Goal: Task Accomplishment & Management: Manage account settings

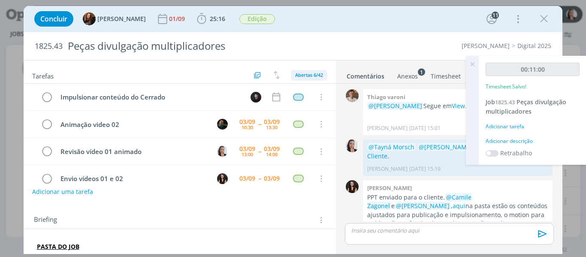
scroll to position [1005, 0]
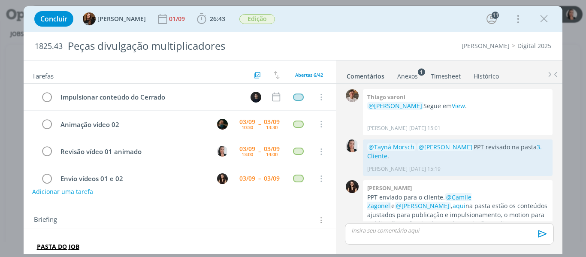
scroll to position [1005, 0]
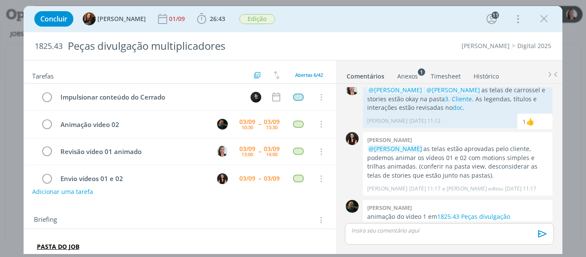
click at [345, 19] on div "Concluir Tayná Morsch 01/09 26:43 Apontar Data * 03/09/2025 Horas * 00:00 Taref…" at bounding box center [293, 19] width 526 height 21
click at [195, 20] on icon "dialog" at bounding box center [201, 18] width 13 height 13
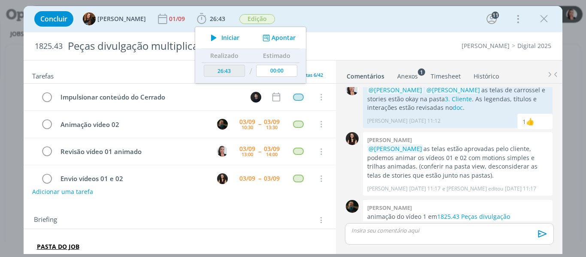
click at [208, 37] on icon "dialog" at bounding box center [213, 37] width 15 height 11
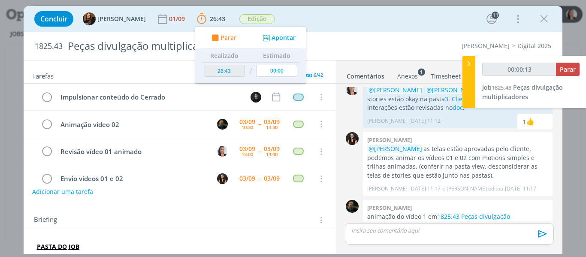
type input "00:00:14"
click at [463, 69] on div at bounding box center [468, 82] width 13 height 52
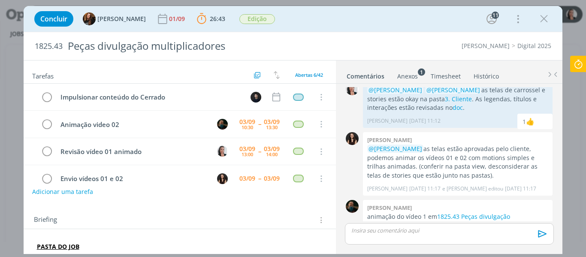
click at [328, 19] on div "Concluir Tayná Morsch 01/09 26:43 Parar Apontar Data * 03/09/2025 Horas * 00:00…" at bounding box center [293, 19] width 526 height 21
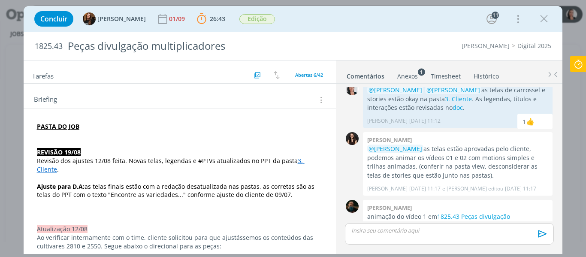
scroll to position [129, 0]
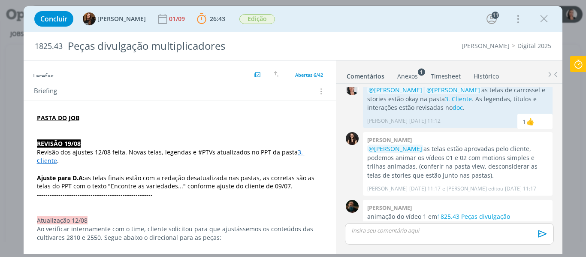
click at [99, 124] on p "dialog" at bounding box center [180, 126] width 286 height 9
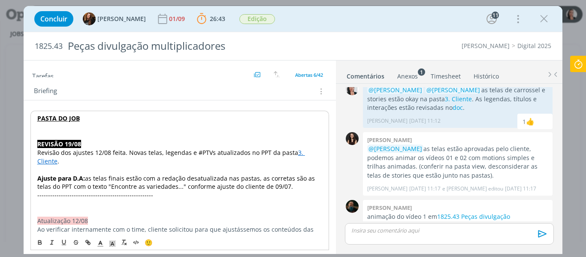
click at [105, 118] on p "PASTA DO JOB" at bounding box center [179, 118] width 285 height 9
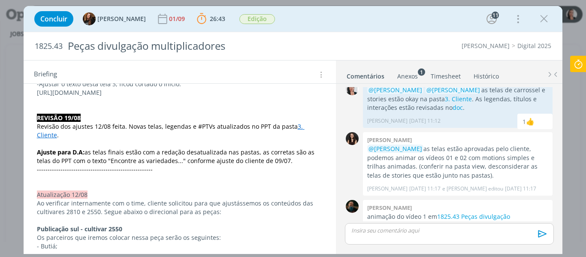
scroll to position [181, 0]
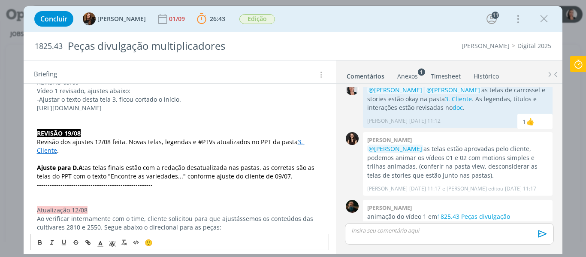
drag, startPoint x: 221, startPoint y: 192, endPoint x: 30, endPoint y: 112, distance: 207.5
drag, startPoint x: 83, startPoint y: 99, endPoint x: 107, endPoint y: 99, distance: 24.0
click at [107, 99] on p "-Ajustar o texto desta tela 3, ficou cortado o início." at bounding box center [180, 99] width 286 height 9
click at [91, 244] on icon "dialog" at bounding box center [87, 242] width 7 height 7
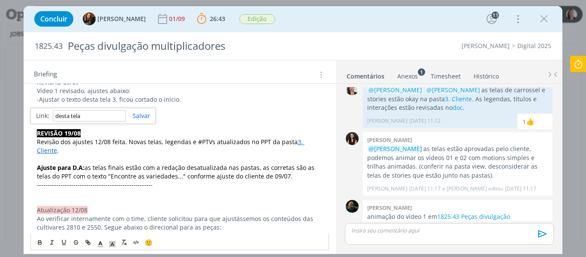
paste input "https://sobeae.sharepoint.com/sites/SOBEAE/Documentos%20Compartilhados/Forms/Al…"
type input "https://sobeae.sharepoint.com/sites/SOBEAE/Documentos%20Compartilhados/Forms/Al…"
click at [137, 116] on link "dialog" at bounding box center [138, 115] width 24 height 8
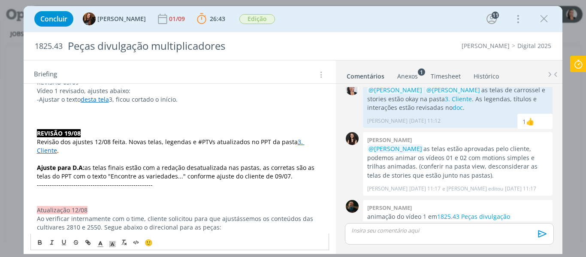
click at [130, 109] on p "dialog" at bounding box center [180, 108] width 286 height 9
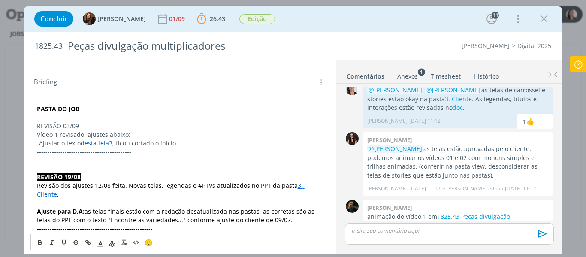
scroll to position [96, 0]
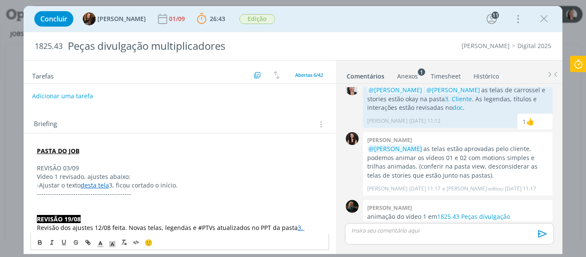
click at [67, 164] on p "REVISÃO 03/09" at bounding box center [180, 168] width 286 height 9
click at [108, 246] on icon "dialog" at bounding box center [112, 244] width 8 height 8
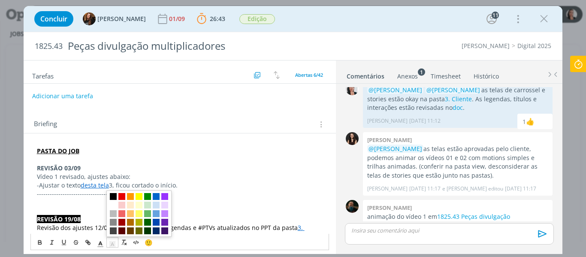
click at [113, 195] on span "dialog" at bounding box center [113, 196] width 7 height 7
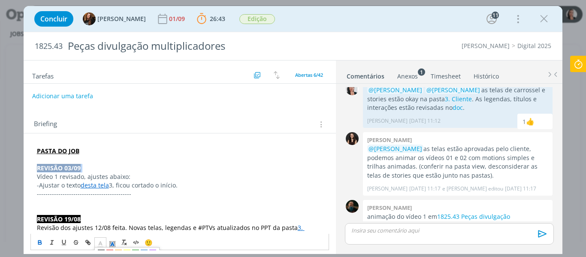
click at [99, 243] on polyline "dialog" at bounding box center [100, 242] width 3 height 3
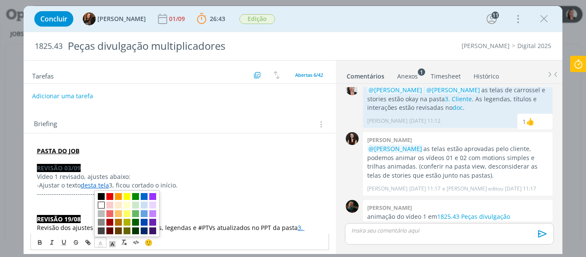
click at [102, 204] on span "dialog" at bounding box center [101, 204] width 7 height 7
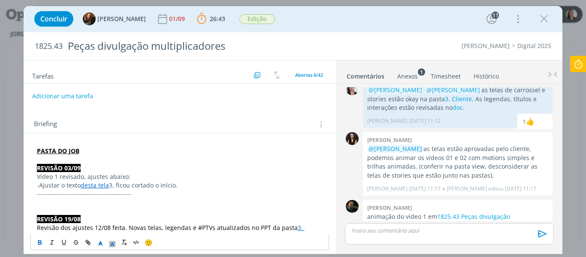
click at [108, 186] on link "desta tela" at bounding box center [95, 185] width 28 height 8
click at [116, 176] on p "Vídeo 1 revisado, ajustes abaixo:" at bounding box center [180, 176] width 286 height 9
click at [159, 178] on p "Vídeo 1 revisado, ajustes abaixo:" at bounding box center [180, 176] width 286 height 9
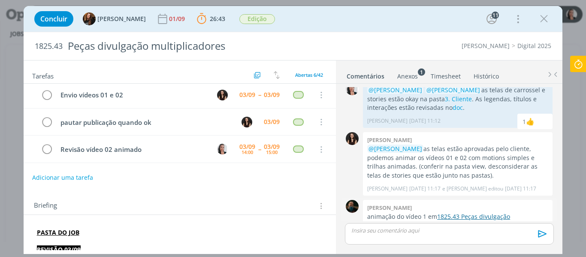
scroll to position [10, 0]
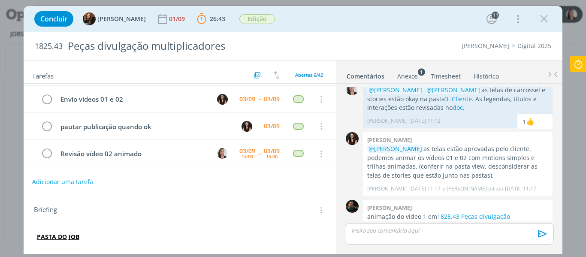
click at [385, 235] on div "dialog" at bounding box center [449, 233] width 208 height 21
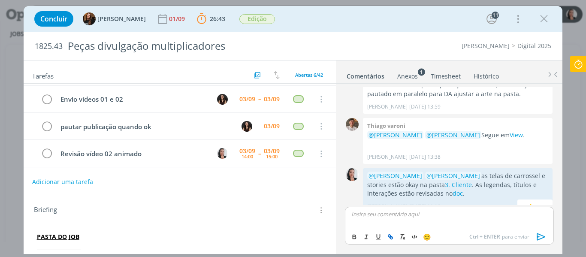
scroll to position [1022, 0]
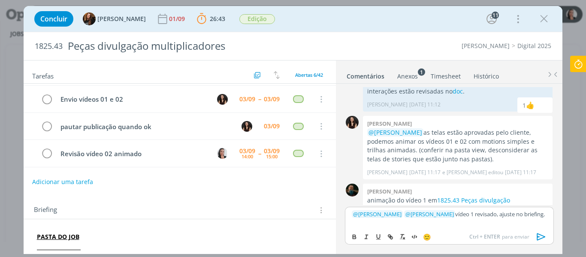
click at [545, 238] on icon "dialog" at bounding box center [541, 236] width 13 height 13
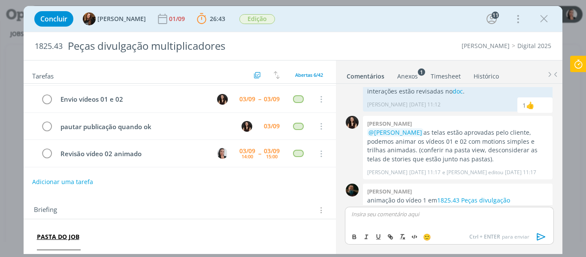
scroll to position [1063, 0]
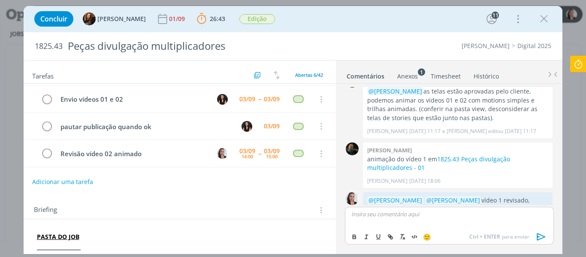
click at [577, 66] on icon at bounding box center [577, 64] width 15 height 17
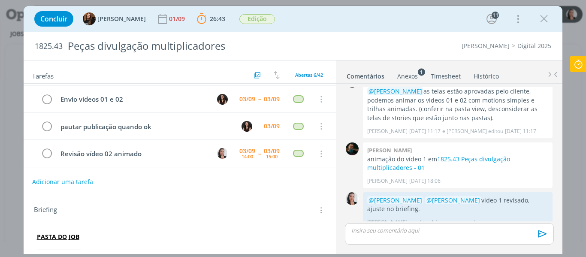
scroll to position [1046, 0]
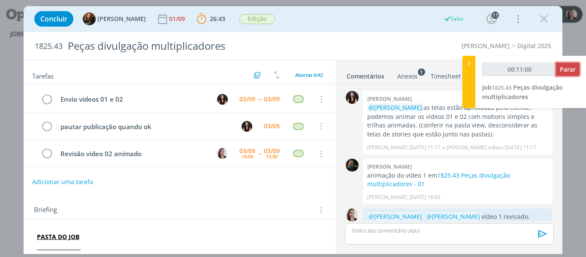
click at [569, 69] on span "Parar" at bounding box center [567, 69] width 16 height 8
click at [571, 69] on span "Parar" at bounding box center [567, 69] width 16 height 8
type input "00:11:00"
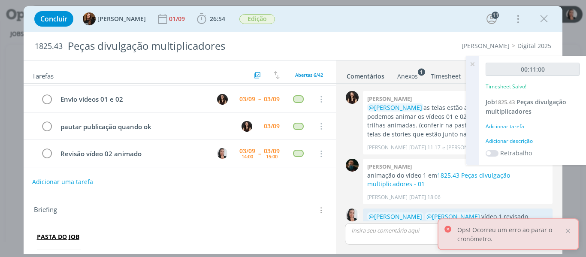
click at [518, 140] on div "Adicionar descrição" at bounding box center [532, 141] width 94 height 8
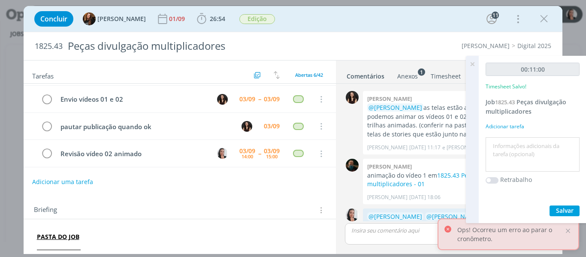
click at [517, 147] on textarea at bounding box center [532, 154] width 90 height 30
type textarea "revisão vídeo 1"
click at [574, 215] on button "Salvar" at bounding box center [564, 210] width 30 height 11
click at [470, 64] on icon at bounding box center [471, 64] width 15 height 17
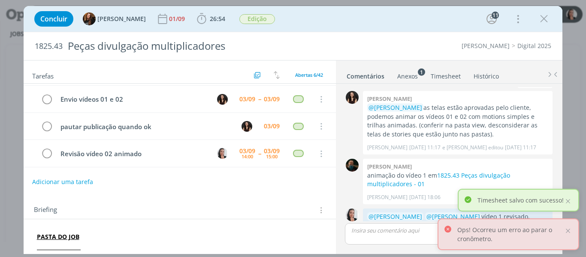
click at [454, 75] on link "Timesheet" at bounding box center [445, 74] width 31 height 12
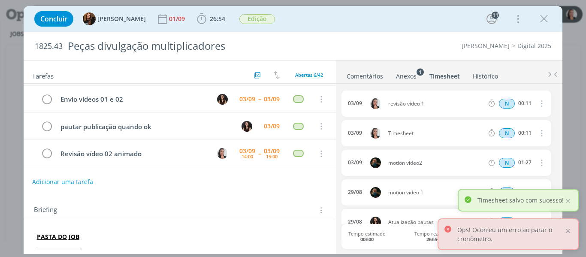
click at [537, 134] on icon "dialog" at bounding box center [540, 133] width 9 height 10
click at [498, 163] on link "Editar" at bounding box center [517, 162] width 68 height 14
click at [403, 134] on div "Timesheet" at bounding box center [411, 133] width 46 height 9
click at [403, 133] on div "Timesheet" at bounding box center [411, 133] width 46 height 9
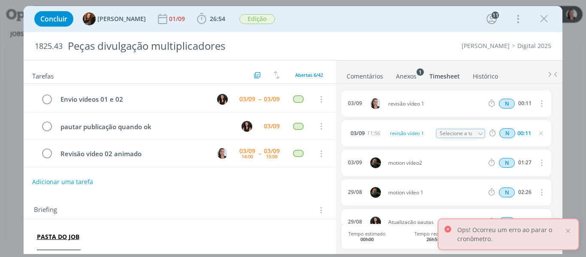
drag, startPoint x: 361, startPoint y: 75, endPoint x: 390, endPoint y: 93, distance: 34.5
click at [361, 74] on link "Comentários" at bounding box center [364, 74] width 37 height 12
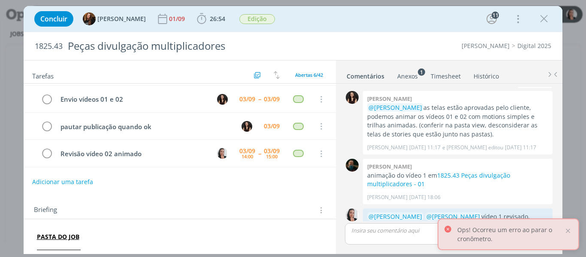
click at [408, 80] on div "Anexos 1" at bounding box center [407, 76] width 21 height 9
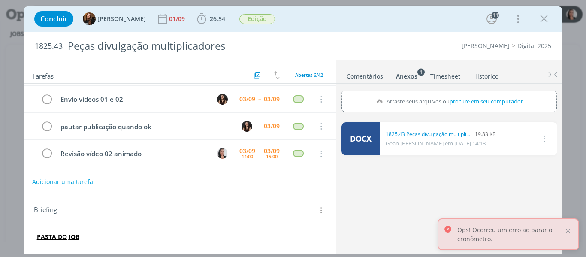
click at [361, 77] on link "Comentários" at bounding box center [364, 74] width 37 height 12
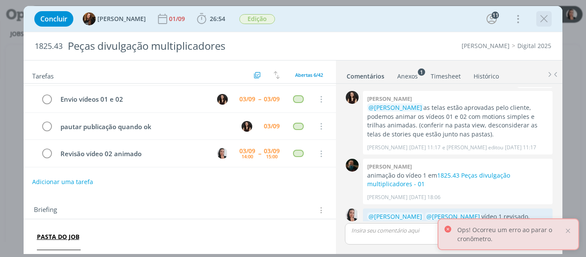
click at [544, 21] on icon "dialog" at bounding box center [543, 18] width 13 height 13
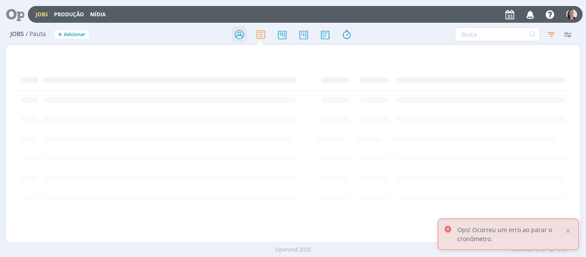
click at [237, 33] on icon at bounding box center [238, 34] width 15 height 17
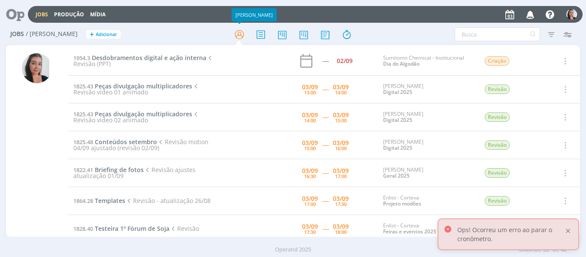
click at [570, 229] on div at bounding box center [568, 231] width 8 height 8
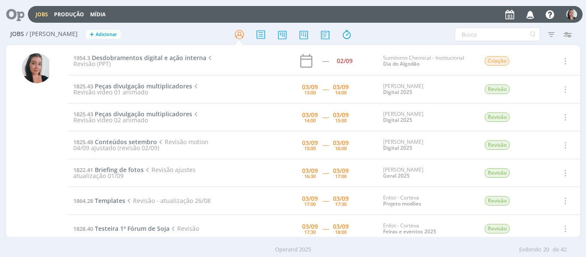
click at [385, 32] on div at bounding box center [292, 34] width 191 height 15
click at [155, 36] on h2 "Jobs / Minha Pauta + Adicionar" at bounding box center [101, 33] width 183 height 18
click at [144, 86] on span "Peças divulgação multiplicadores" at bounding box center [143, 86] width 97 height 8
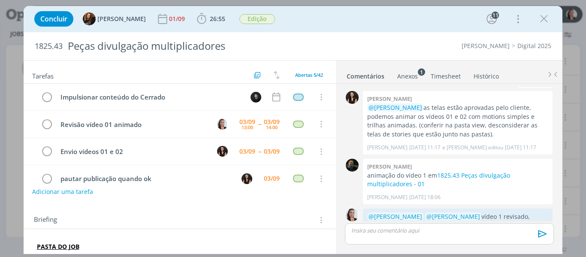
scroll to position [1096, 0]
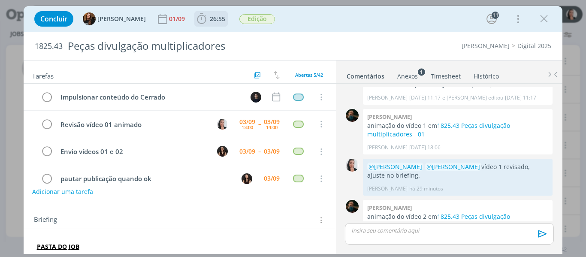
click at [195, 19] on icon "dialog" at bounding box center [201, 18] width 13 height 13
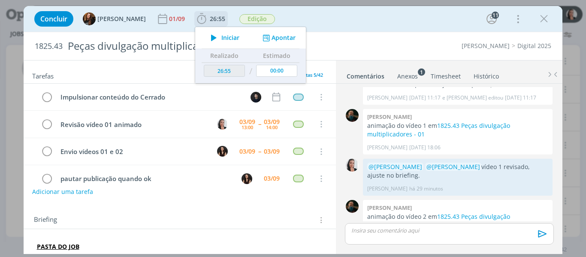
drag, startPoint x: 214, startPoint y: 36, endPoint x: 235, endPoint y: 36, distance: 21.4
click at [221, 36] on span "Iniciar" at bounding box center [230, 38] width 18 height 6
click at [327, 18] on div "Concluir Tayná Morsch 01/09 26:55 Iniciar Apontar Data * 03/09/2025 Horas * 00:…" at bounding box center [293, 19] width 526 height 21
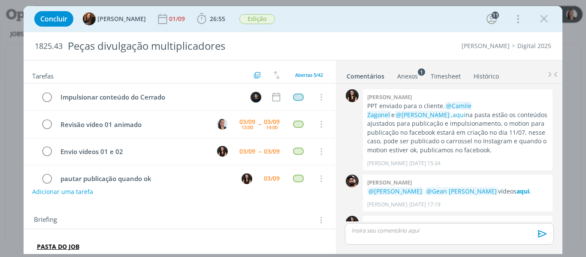
scroll to position [1005, 0]
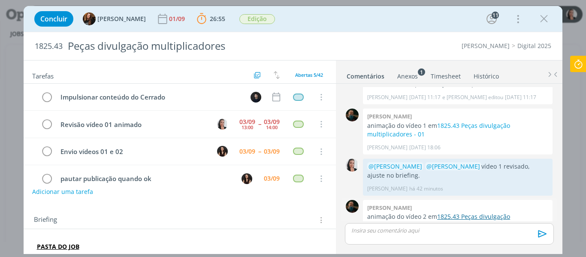
click at [452, 212] on link "1825.43 Peças divulgação multiplicadores - 02" at bounding box center [438, 220] width 143 height 17
click at [396, 23] on div "Concluir Tayná Morsch 01/09 26:55 Parar Apontar Data * 03/09/2025 Horas * 00:00…" at bounding box center [293, 19] width 526 height 21
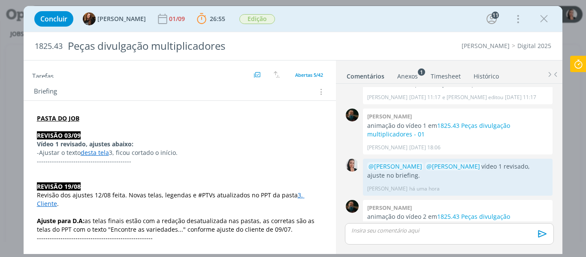
scroll to position [129, 0]
click at [198, 155] on p "-Ajustar o texto desta tela 3, ficou cortado o início." at bounding box center [180, 152] width 286 height 9
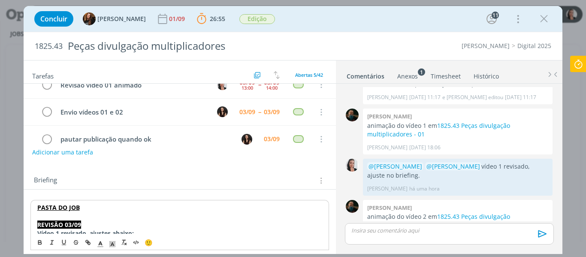
scroll to position [0, 0]
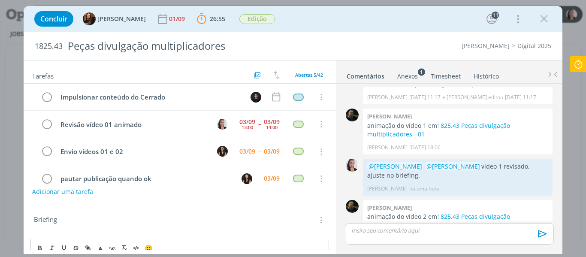
click at [403, 229] on p "dialog" at bounding box center [449, 230] width 195 height 8
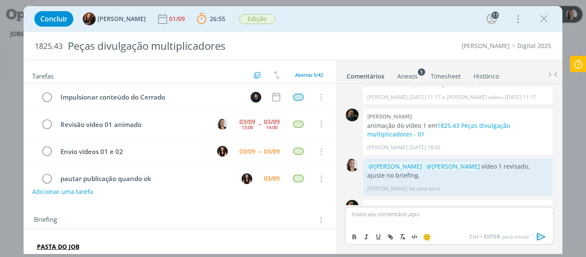
scroll to position [1022, 0]
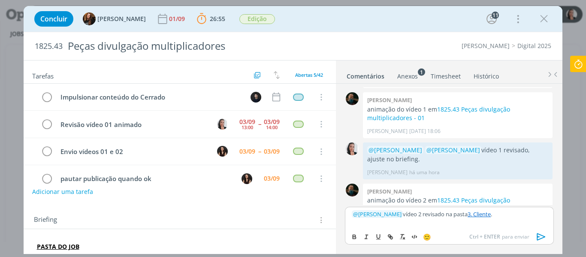
click at [437, 216] on p "﻿ @ Isabelle Silva ﻿ vídeo 2 revisado na pasta 3. Cliente ." at bounding box center [449, 214] width 195 height 8
click at [537, 235] on icon "dialog" at bounding box center [541, 236] width 13 height 13
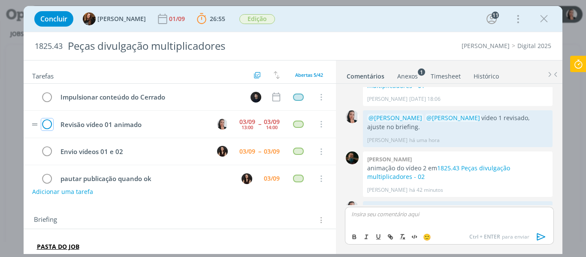
click at [49, 124] on icon "dialog" at bounding box center [47, 124] width 12 height 13
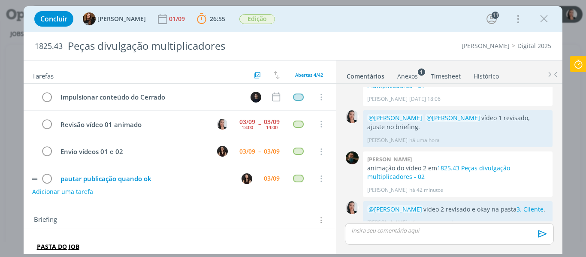
scroll to position [1037, 0]
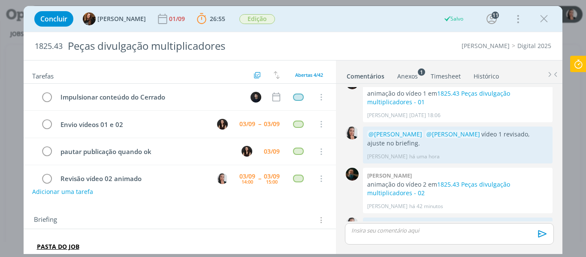
click at [580, 68] on icon at bounding box center [577, 64] width 15 height 17
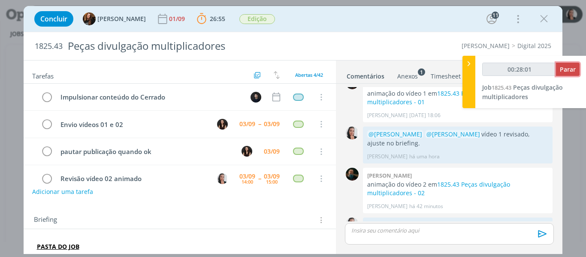
click at [572, 71] on span "Parar" at bounding box center [567, 69] width 16 height 8
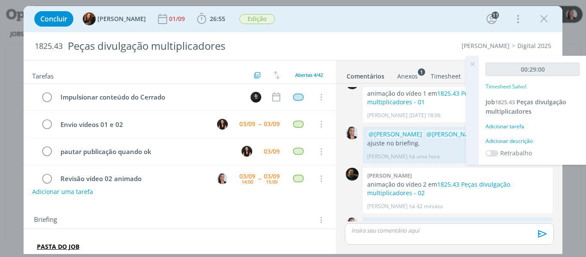
click at [528, 138] on div "Adicionar descrição" at bounding box center [532, 141] width 94 height 8
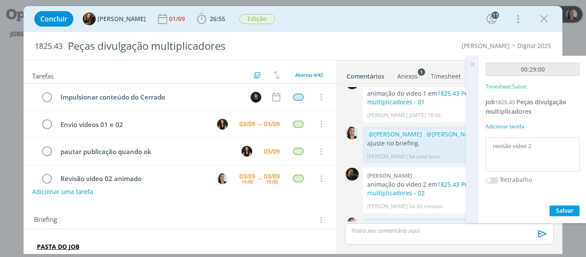
type textarea "revisão vídeo 2"
drag, startPoint x: 570, startPoint y: 210, endPoint x: 523, endPoint y: 100, distance: 119.1
click at [570, 210] on span "Salvar" at bounding box center [565, 210] width 18 height 8
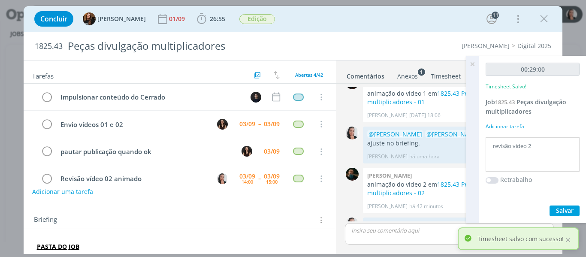
click at [474, 62] on icon at bounding box center [471, 64] width 15 height 17
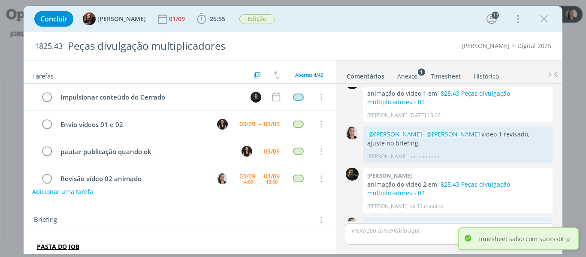
click at [392, 23] on div "Concluir Tayná Morsch 01/09 26:55 Iniciar Apontar Data * 03/09/2025 Horas * 00:…" at bounding box center [293, 19] width 526 height 21
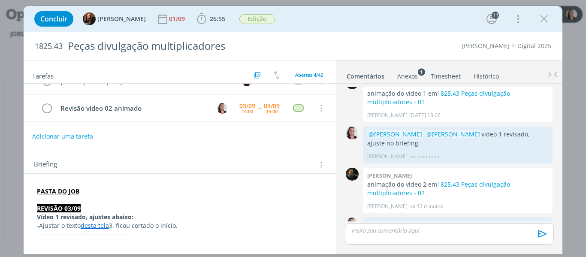
scroll to position [0, 0]
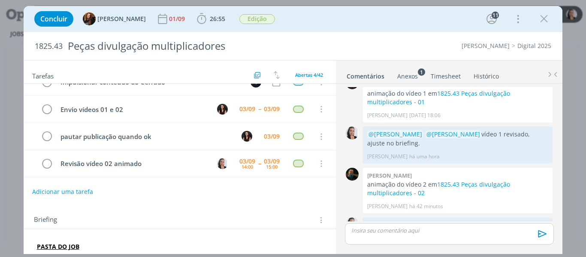
click at [487, 75] on link "Histórico" at bounding box center [486, 74] width 26 height 12
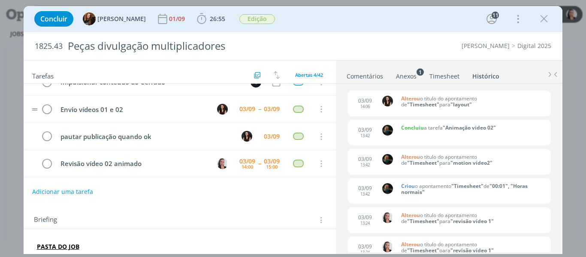
click at [367, 78] on link "Comentários" at bounding box center [364, 74] width 37 height 12
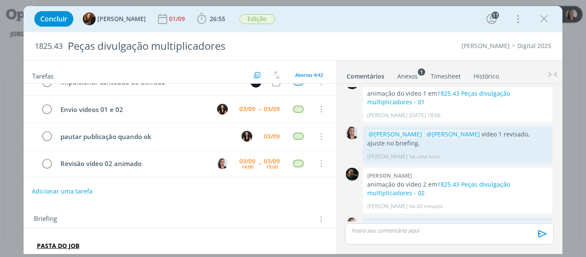
click at [78, 187] on button "Adicionar uma tarefa" at bounding box center [62, 191] width 61 height 15
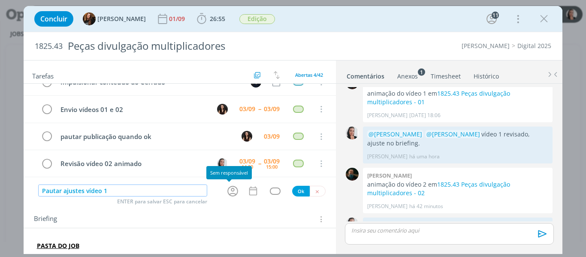
click at [234, 191] on icon "dialog" at bounding box center [232, 191] width 11 height 11
type input "Pautar ajustes vídeo 1"
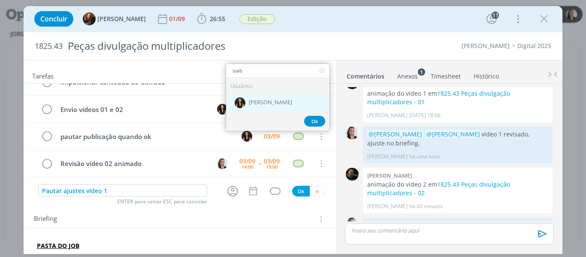
type input "isab"
click at [254, 100] on span "[PERSON_NAME]" at bounding box center [270, 102] width 43 height 7
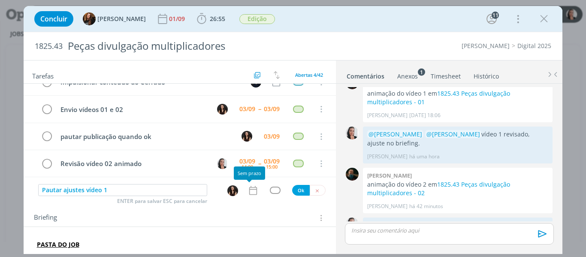
click at [249, 194] on icon "dialog" at bounding box center [253, 190] width 8 height 9
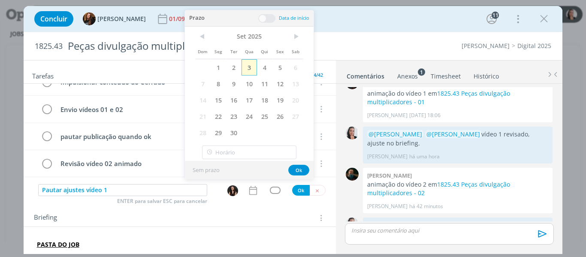
click at [247, 69] on span "3" at bounding box center [248, 67] width 15 height 16
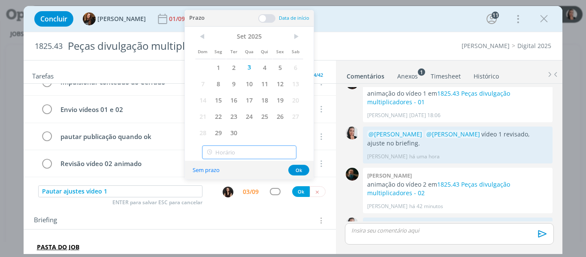
type input "15:00"
click at [246, 157] on input "15:00" at bounding box center [249, 152] width 94 height 14
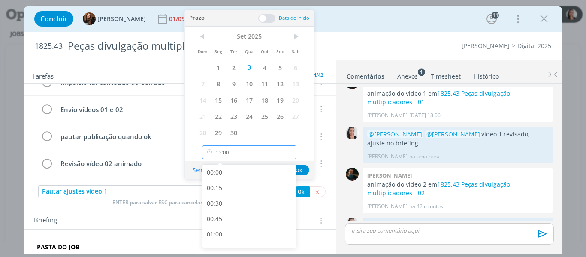
scroll to position [861, 0]
click at [225, 235] on div "15:00" at bounding box center [250, 237] width 96 height 15
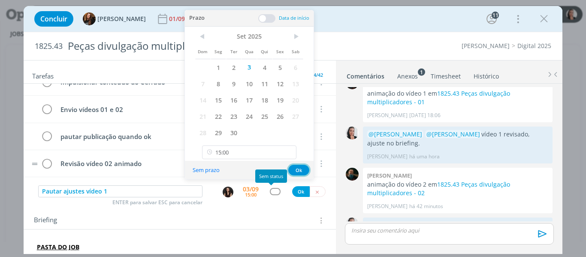
click at [300, 167] on button "Ok" at bounding box center [298, 170] width 21 height 11
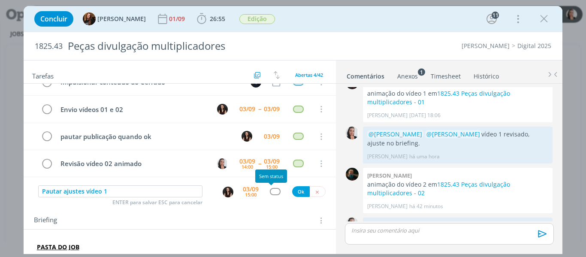
click at [270, 192] on div "dialog" at bounding box center [275, 191] width 11 height 7
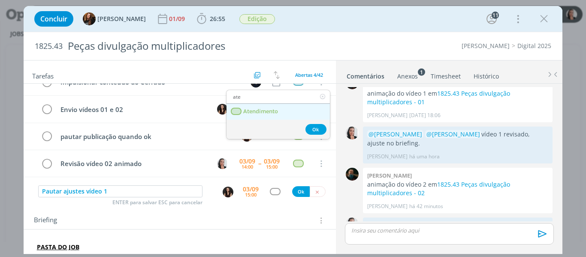
type input "ate"
click at [279, 105] on link "Atendimento" at bounding box center [277, 112] width 103 height 16
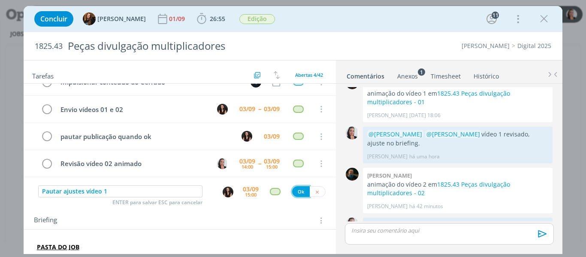
click at [295, 190] on button "Ok" at bounding box center [301, 191] width 18 height 11
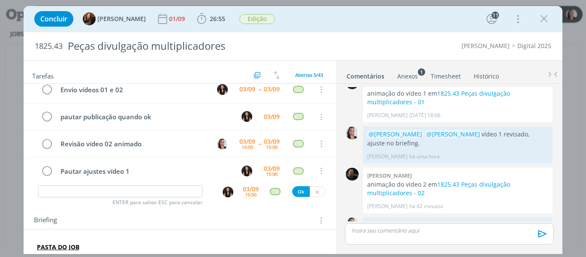
click at [403, 23] on div "Concluir Tayná Morsch 01/09 26:55 Iniciar Apontar Data * 03/09/2025 Horas * 00:…" at bounding box center [293, 19] width 526 height 21
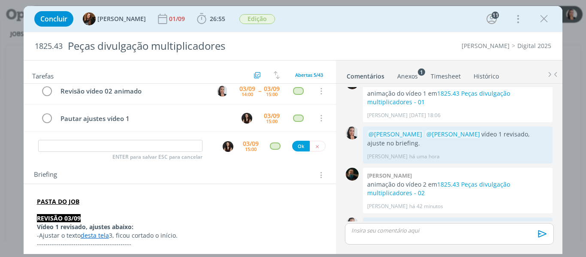
scroll to position [0, 0]
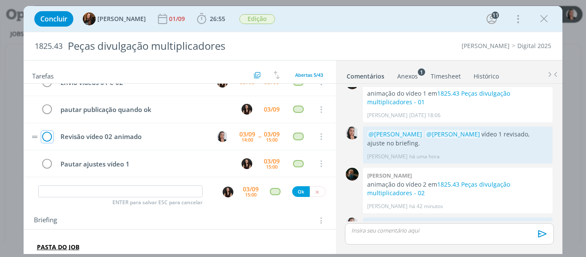
click at [47, 137] on icon "dialog" at bounding box center [47, 136] width 12 height 13
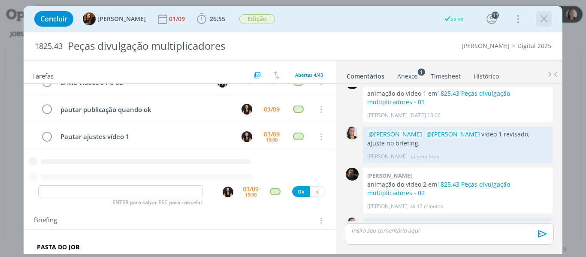
scroll to position [15, 0]
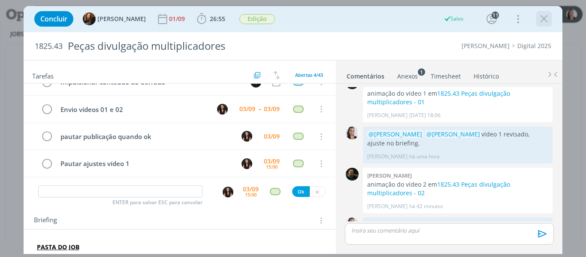
click at [544, 18] on icon "dialog" at bounding box center [543, 18] width 13 height 13
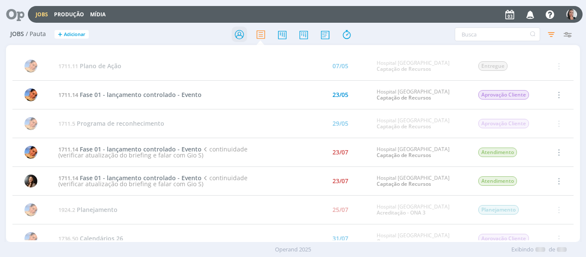
click at [237, 34] on icon at bounding box center [238, 34] width 15 height 17
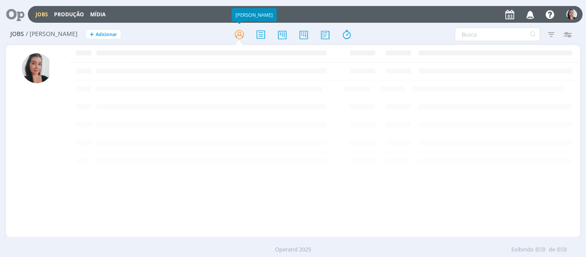
click at [384, 34] on div at bounding box center [292, 34] width 191 height 15
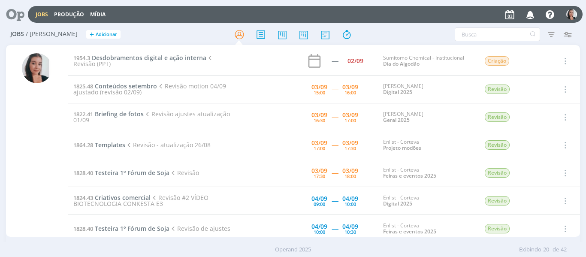
click at [118, 83] on span "Conteúdos setembro" at bounding box center [126, 86] width 62 height 8
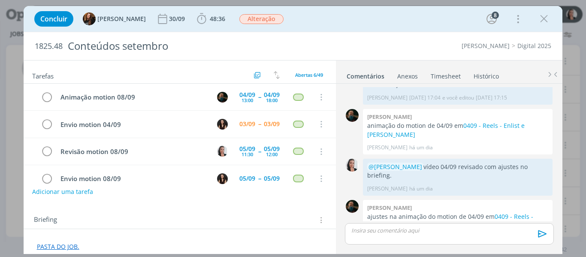
scroll to position [72, 0]
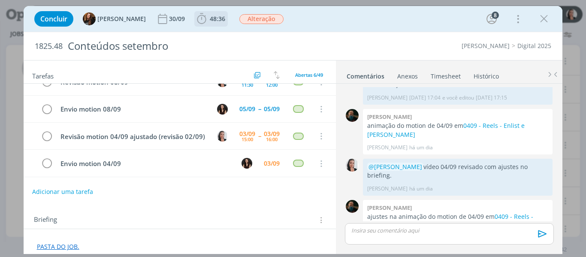
click at [195, 21] on icon "dialog" at bounding box center [201, 18] width 13 height 13
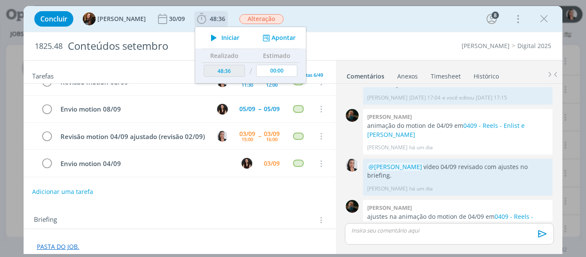
click at [222, 40] on span "Iniciar" at bounding box center [230, 38] width 18 height 6
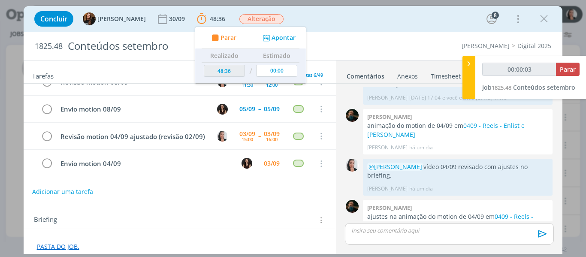
type input "00:00:04"
click at [466, 69] on div at bounding box center [468, 77] width 13 height 43
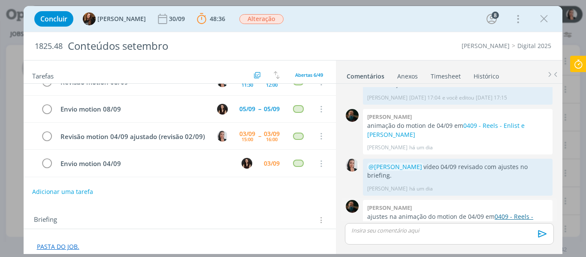
click at [499, 212] on link "0409 - Reels - Enlist e Cordius" at bounding box center [450, 220] width 166 height 17
click at [549, 20] on icon "dialog" at bounding box center [543, 18] width 13 height 13
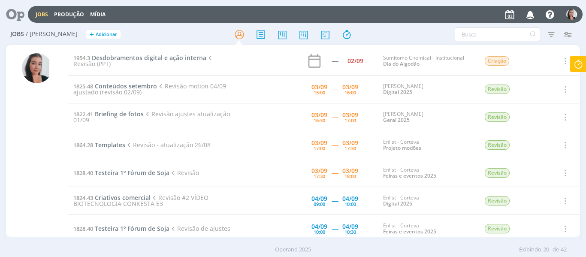
click at [401, 23] on div "Jobs Produção Mídia Notificações Central de Ajuda Área de Membros Implantação o…" at bounding box center [292, 13] width 579 height 21
click at [391, 28] on div "Filtros Filtrar Limpar Tipo Jobs e Tarefas Data Personalizado a Situação dos jo…" at bounding box center [483, 34] width 191 height 14
click at [122, 85] on span "Conteúdos setembro" at bounding box center [126, 86] width 62 height 8
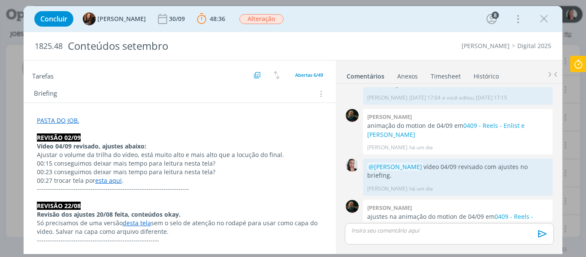
scroll to position [129, 0]
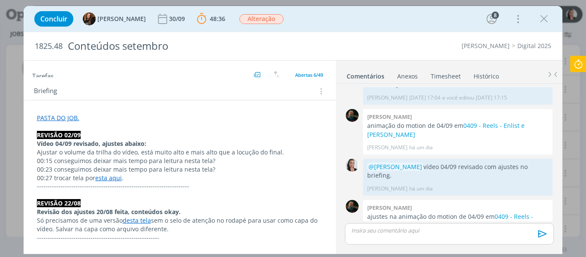
click at [108, 179] on link "esta aqui" at bounding box center [108, 178] width 27 height 8
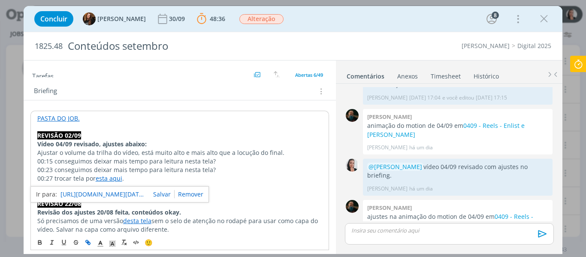
click at [118, 192] on link "https://sobeae.sharepoint.com/sites/SOBEAE/Documentos%20Compartilhados/Forms/Al…" at bounding box center [103, 194] width 86 height 11
click at [206, 144] on p "Vídeo 04/09 revisado, ajustes abaixo:" at bounding box center [179, 144] width 285 height 9
click at [117, 162] on p "00:15 conseguimos deixar mais tempo para leitura nesta tela?" at bounding box center [179, 161] width 285 height 9
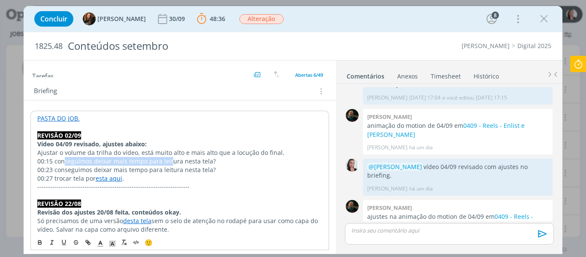
drag, startPoint x: 65, startPoint y: 159, endPoint x: 171, endPoint y: 158, distance: 105.5
click at [171, 158] on p "00:15 conseguimos deixar mais tempo para leitura nesta tela?" at bounding box center [179, 161] width 285 height 9
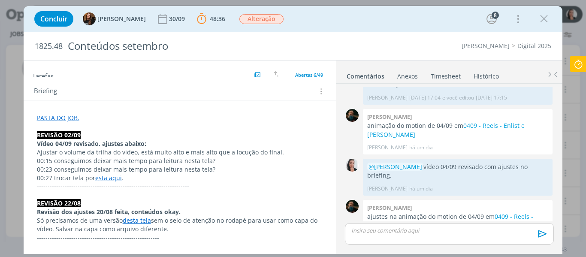
click at [308, 27] on div "Concluir Tayná Morsch 30/09 48:36 Parar Apontar Data * 03/09/2025 Horas * 00:00…" at bounding box center [293, 19] width 526 height 21
click at [454, 231] on p "dialog" at bounding box center [449, 230] width 195 height 8
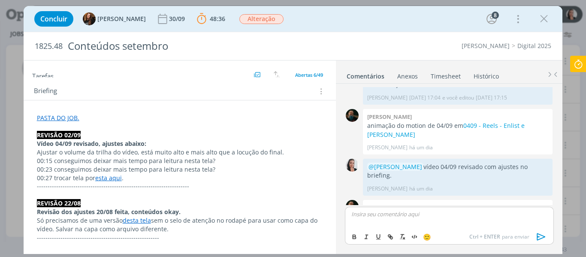
scroll to position [1203, 0]
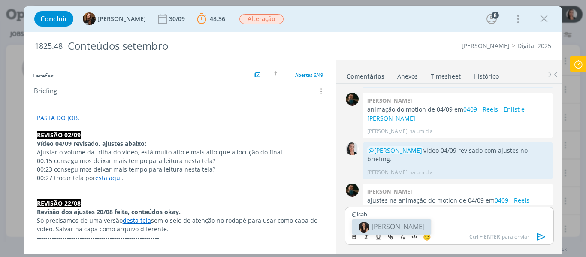
click at [391, 228] on span "[PERSON_NAME]" at bounding box center [397, 226] width 53 height 9
click at [403, 214] on p "﻿ @ Isabelle Silva ﻿" at bounding box center [449, 214] width 195 height 8
click at [417, 218] on div "﻿ @ Isabelle Silva ﻿" at bounding box center [449, 217] width 208 height 21
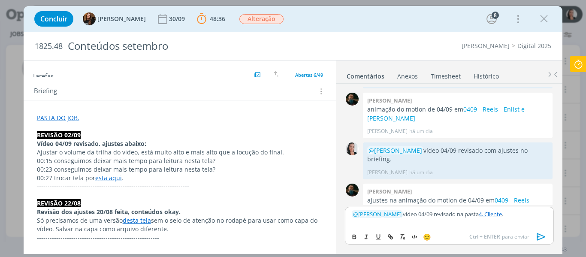
click at [393, 23] on div "Concluir Tayná Morsch 30/09 48:36 Parar Apontar Data * 03/09/2025 Horas * 00:00…" at bounding box center [293, 19] width 526 height 21
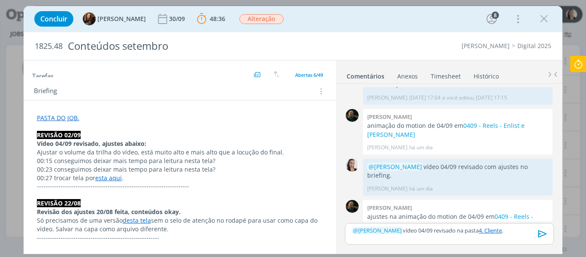
click at [538, 235] on icon "dialog" at bounding box center [542, 233] width 9 height 7
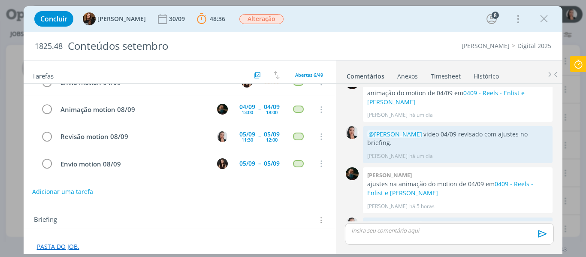
scroll to position [0, 0]
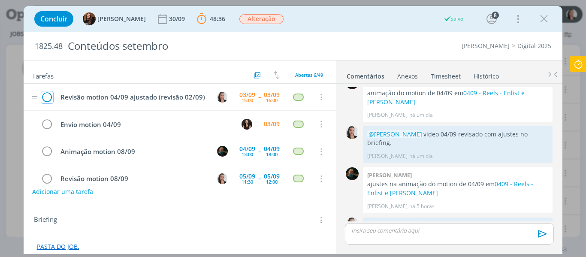
click at [49, 100] on icon "dialog" at bounding box center [47, 97] width 12 height 13
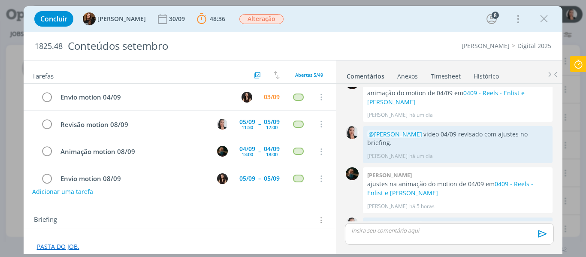
click at [579, 69] on icon at bounding box center [577, 64] width 15 height 17
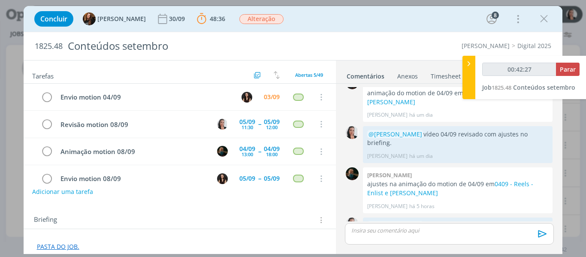
click at [574, 59] on div "00:42:27 Parar Job 1825.48 Conteúdos setembro" at bounding box center [530, 77] width 111 height 43
click at [571, 67] on span "Parar" at bounding box center [567, 69] width 16 height 8
click at [567, 69] on span "Parar" at bounding box center [567, 69] width 16 height 8
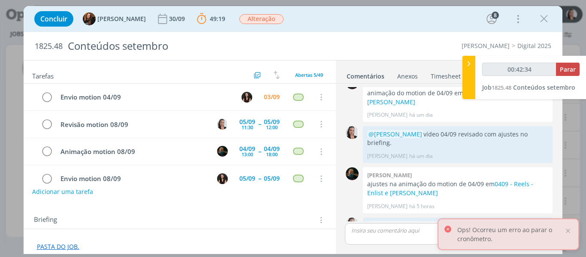
type input "00:43:00"
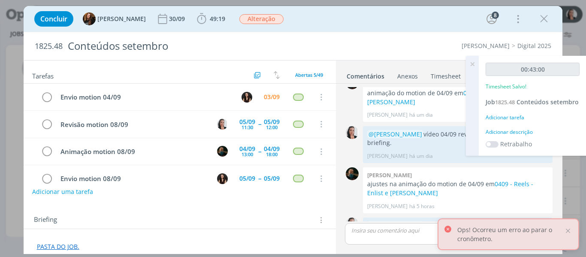
click at [526, 133] on div "Adicionar descrição" at bounding box center [532, 132] width 94 height 8
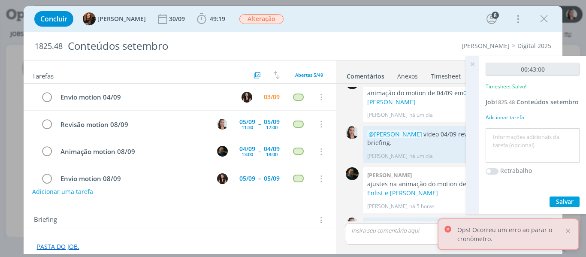
click at [526, 138] on textarea at bounding box center [532, 145] width 90 height 30
type textarea "revisão vídeo 04/09 ajustado"
click at [574, 202] on button "Salvar" at bounding box center [564, 201] width 30 height 11
click at [476, 66] on icon at bounding box center [471, 64] width 15 height 17
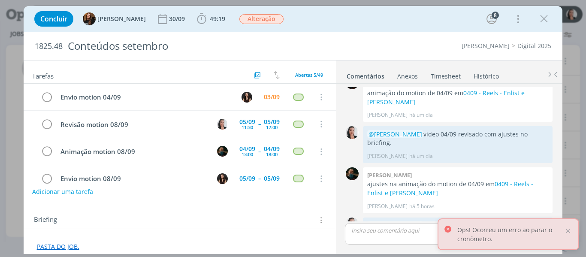
click at [408, 14] on div "Concluir Tayná Morsch 30/09 49:19 Iniciar Apontar Data * 03/09/2025 Horas * 00:…" at bounding box center [293, 19] width 526 height 21
click at [544, 18] on icon "dialog" at bounding box center [543, 18] width 13 height 13
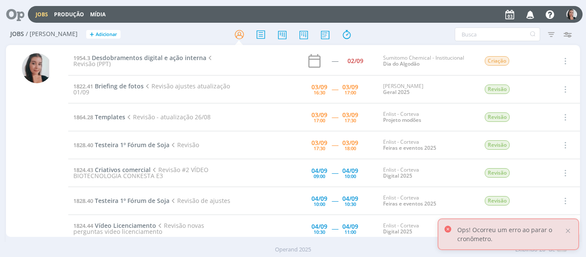
click at [383, 35] on div at bounding box center [292, 34] width 191 height 15
click at [117, 86] on span "Briefing de fotos" at bounding box center [119, 86] width 49 height 8
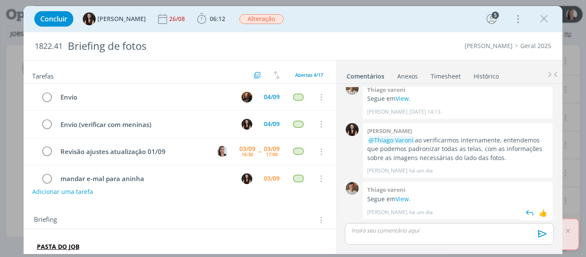
scroll to position [15, 0]
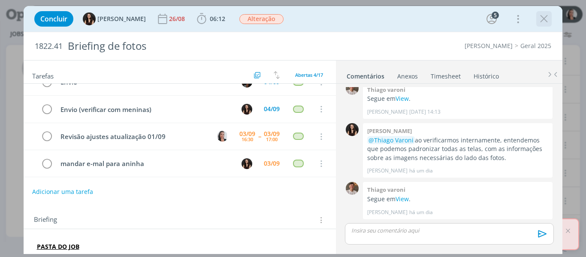
click at [545, 21] on icon "dialog" at bounding box center [543, 18] width 13 height 13
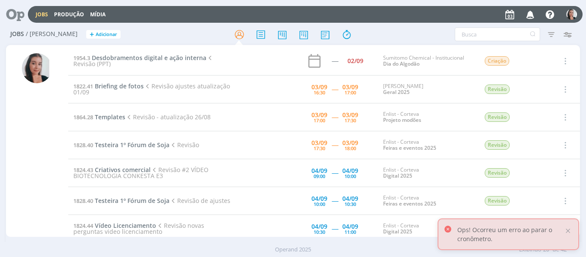
click at [373, 21] on div "Jobs Produção Mídia Notificações Central de Ajuda Área de Membros Implantação o…" at bounding box center [305, 14] width 554 height 17
click at [568, 230] on div at bounding box center [568, 231] width 8 height 8
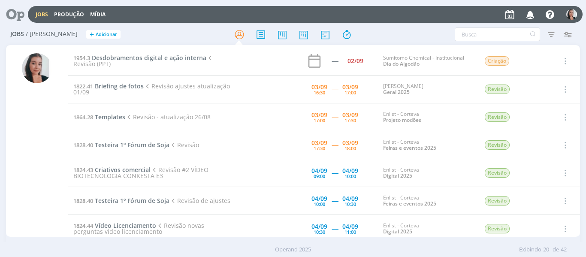
click at [445, 30] on div "Filtros Filtrar Limpar Tipo Jobs e Tarefas Data Personalizado a Situação dos jo…" at bounding box center [484, 34] width 183 height 14
click at [123, 85] on span "Briefing de fotos" at bounding box center [119, 86] width 49 height 8
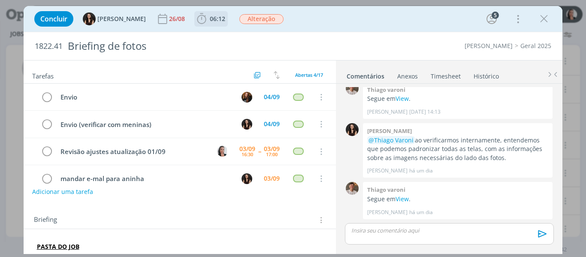
scroll to position [15, 0]
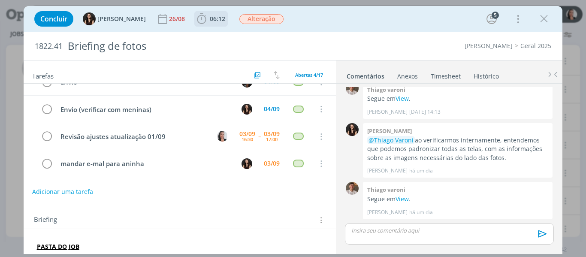
click at [195, 19] on icon "dialog" at bounding box center [201, 18] width 13 height 13
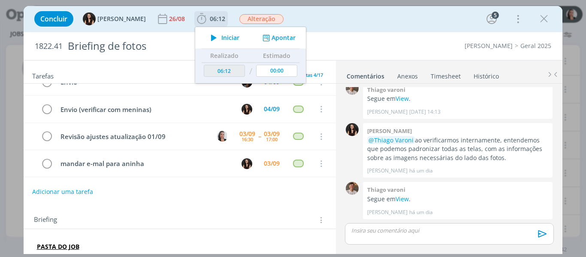
click at [221, 35] on span "Iniciar" at bounding box center [230, 38] width 18 height 6
click at [366, 20] on div "Concluir Isabelle Silva 26/08 06:12 Iniciar Apontar Data * 03/09/2025 Horas * 0…" at bounding box center [293, 19] width 526 height 21
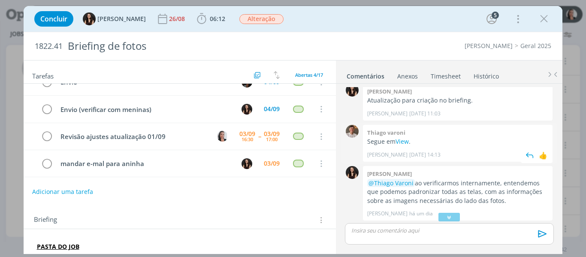
scroll to position [136, 0]
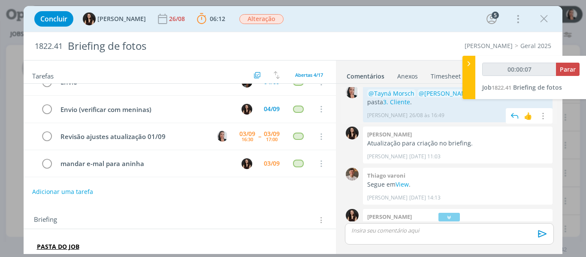
type input "00:00:08"
click at [471, 79] on div at bounding box center [468, 77] width 13 height 43
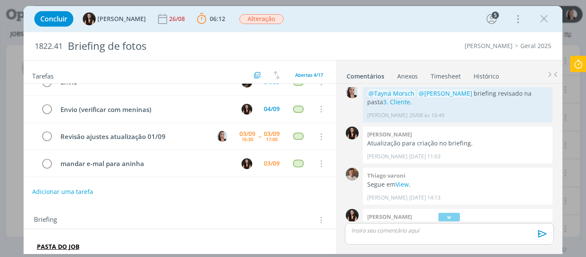
drag, startPoint x: 543, startPoint y: 17, endPoint x: 507, endPoint y: 20, distance: 36.1
click at [543, 17] on icon "dialog" at bounding box center [543, 18] width 13 height 13
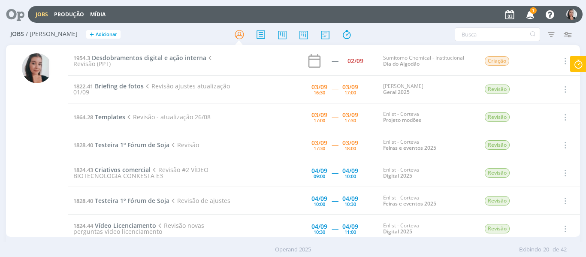
click at [530, 15] on icon "button" at bounding box center [530, 14] width 15 height 15
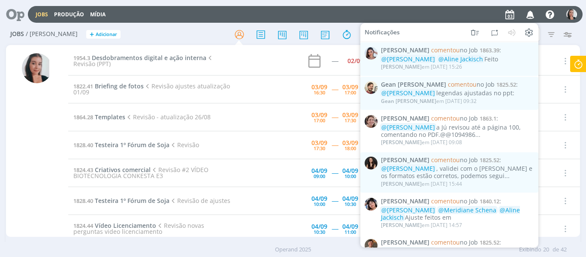
click at [530, 15] on icon "button" at bounding box center [530, 14] width 15 height 15
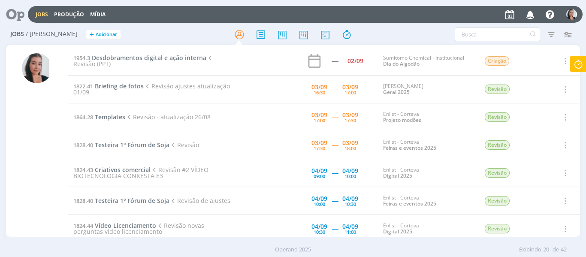
click at [119, 87] on span "Briefing de fotos" at bounding box center [119, 86] width 49 height 8
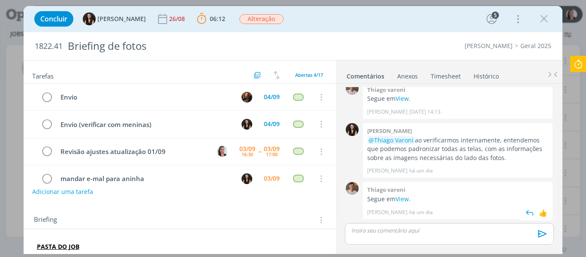
scroll to position [15, 0]
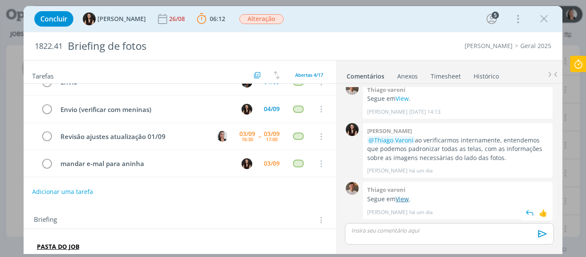
click at [406, 199] on link "View" at bounding box center [401, 199] width 13 height 8
click at [396, 18] on div "Concluir Isabelle Silva 26/08 06:12 Parar Apontar Data * 03/09/2025 Horas * 00:…" at bounding box center [293, 19] width 526 height 21
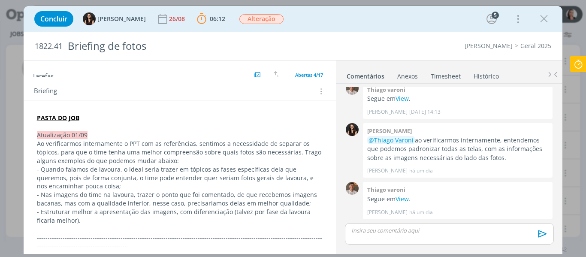
scroll to position [171, 0]
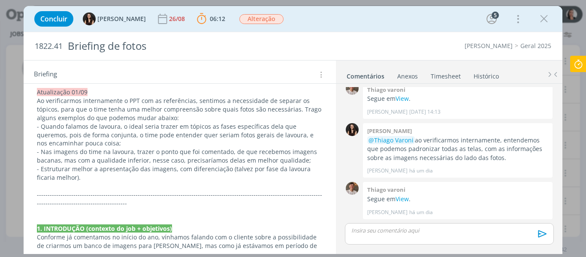
click at [330, 21] on div "Concluir Isabelle Silva 26/08 06:12 Parar Apontar Data * 03/09/2025 Horas * 00:…" at bounding box center [293, 19] width 526 height 21
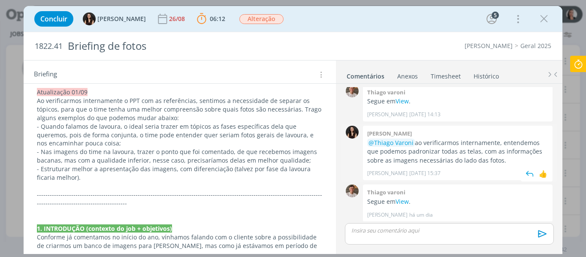
scroll to position [222, 0]
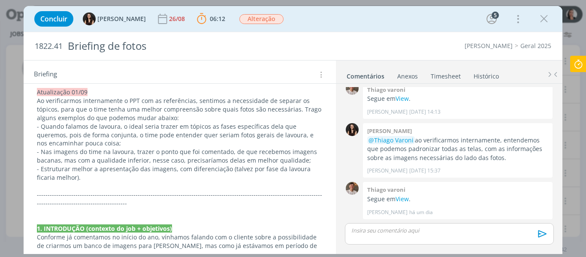
click at [376, 13] on div "Concluir Isabelle Silva 26/08 06:12 Parar Apontar Data * 03/09/2025 Horas * 00:…" at bounding box center [293, 19] width 526 height 21
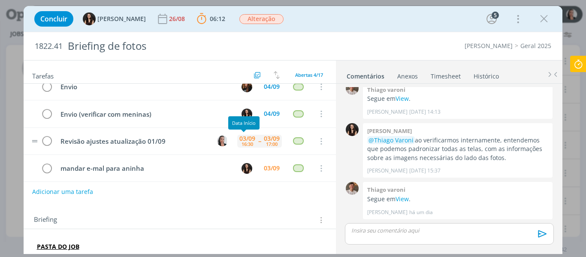
scroll to position [15, 0]
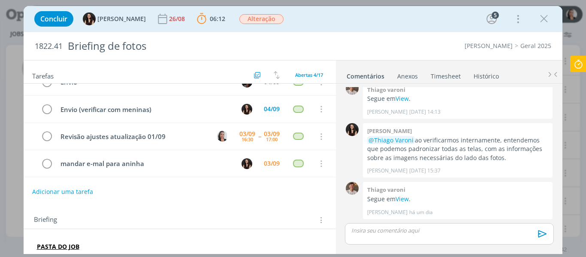
click at [389, 230] on p "dialog" at bounding box center [449, 230] width 195 height 8
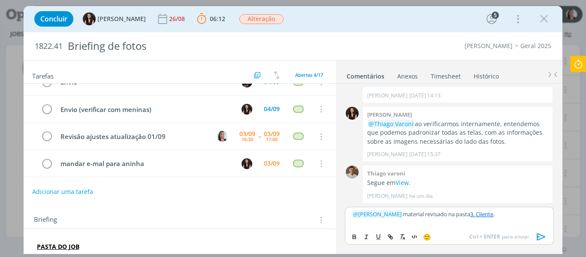
click at [542, 235] on icon "dialog" at bounding box center [540, 236] width 9 height 7
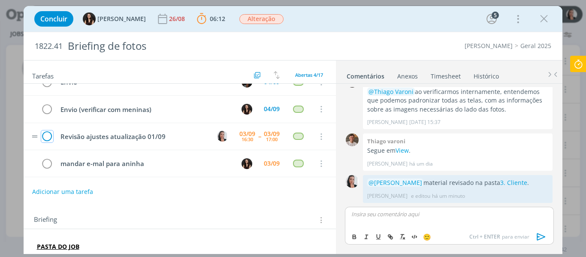
click at [45, 133] on icon "dialog" at bounding box center [47, 136] width 12 height 13
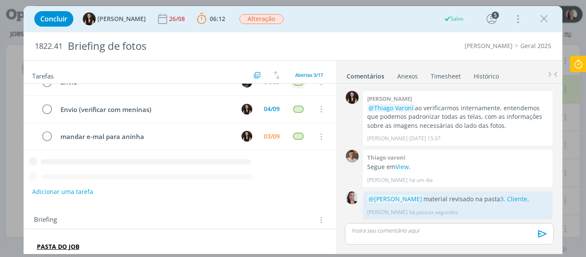
scroll to position [0, 0]
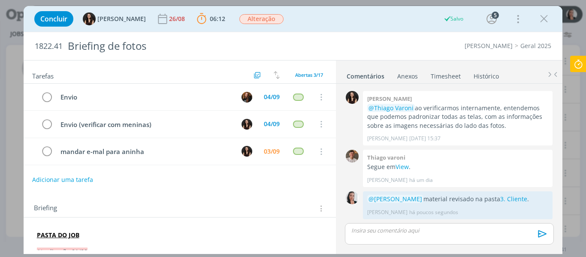
click at [575, 66] on icon at bounding box center [577, 64] width 15 height 17
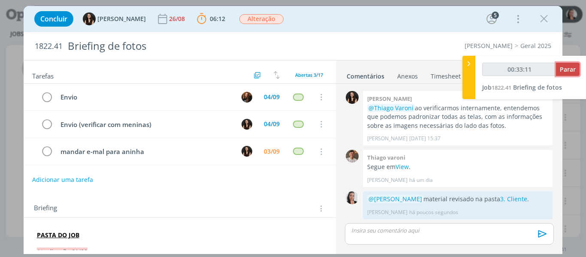
click at [569, 68] on span "Parar" at bounding box center [567, 69] width 16 height 8
click at [568, 74] on button "Parar" at bounding box center [568, 69] width 24 height 13
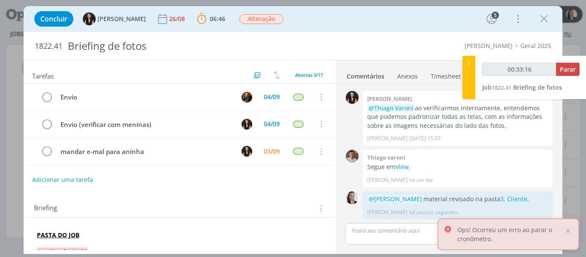
type input "00:34:00"
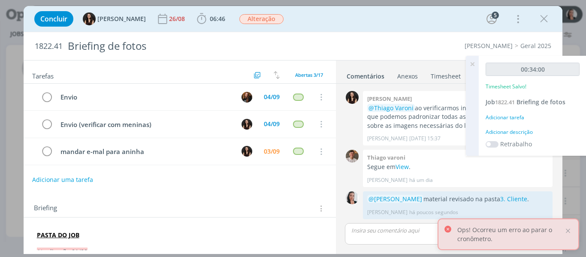
click at [506, 132] on div "Adicionar descrição" at bounding box center [532, 132] width 94 height 8
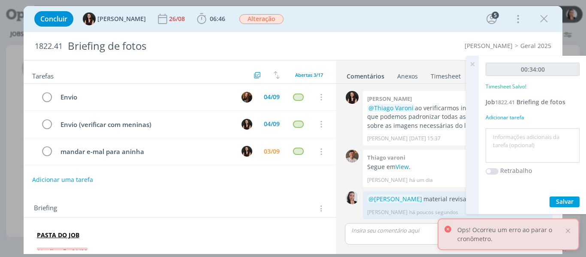
click at [508, 135] on textarea at bounding box center [532, 145] width 90 height 30
type textarea "revisão PPT ajustado"
drag, startPoint x: 555, startPoint y: 194, endPoint x: 532, endPoint y: 219, distance: 34.0
click at [555, 194] on div "00:34:00 Timesheet Salvo! Job 1822.41 Briefing de fotos Adicionar tarefa revisã…" at bounding box center [532, 135] width 108 height 158
click at [571, 202] on span "Salvar" at bounding box center [565, 201] width 18 height 8
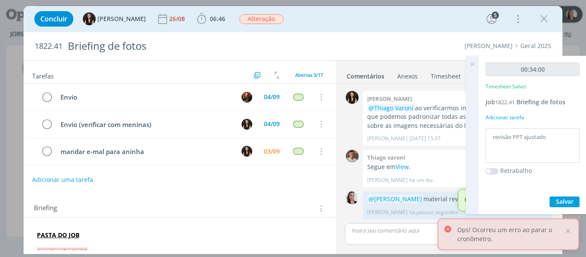
click at [470, 61] on icon at bounding box center [471, 64] width 15 height 17
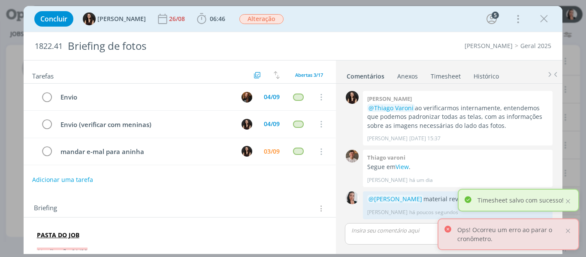
click at [542, 20] on icon "dialog" at bounding box center [543, 18] width 13 height 13
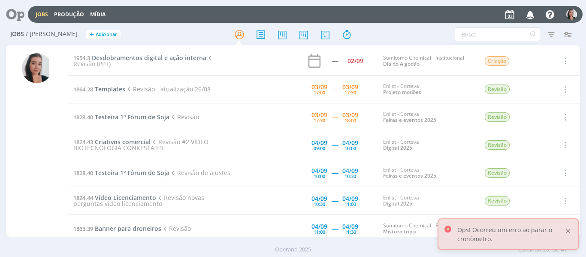
click at [568, 232] on div at bounding box center [568, 231] width 8 height 8
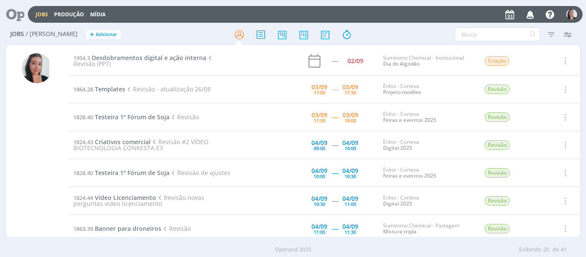
click at [404, 31] on div "Filtros Filtrar Limpar Tipo Jobs e Tarefas Data Personalizado a Situação dos jo…" at bounding box center [484, 34] width 183 height 14
click at [156, 19] on div "Jobs Produção Mídia Notificações Nicole Bartz comentou no Job 1863.39 : @Caroli…" at bounding box center [305, 14] width 554 height 17
click at [117, 88] on span "Templates" at bounding box center [110, 89] width 30 height 8
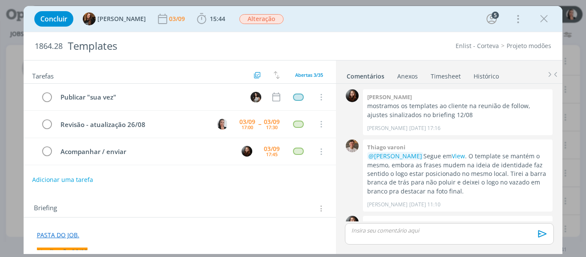
scroll to position [1199, 0]
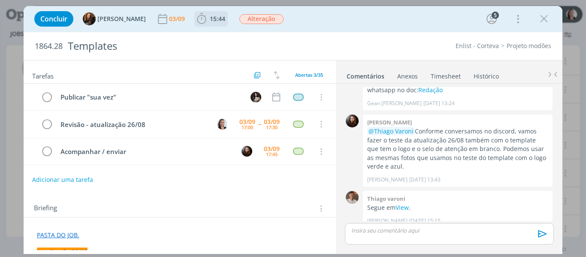
click at [195, 18] on icon "dialog" at bounding box center [201, 18] width 13 height 13
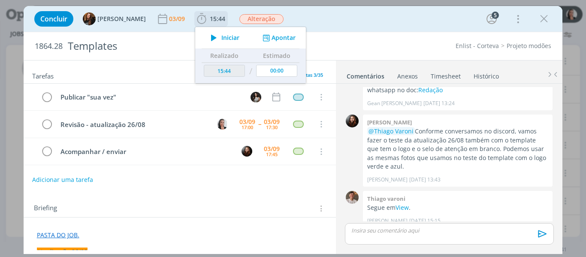
click at [210, 34] on icon "dialog" at bounding box center [213, 37] width 15 height 11
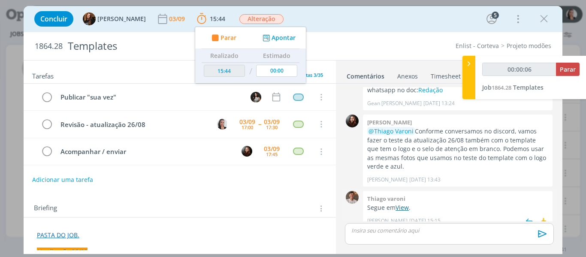
click at [406, 203] on link "View" at bounding box center [401, 207] width 13 height 8
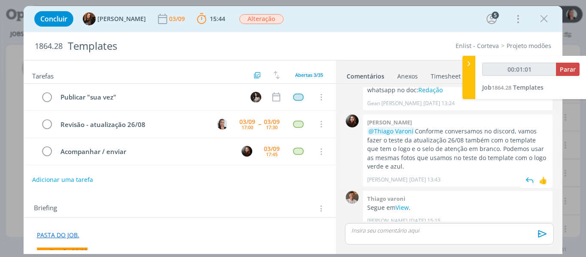
type input "00:01:02"
click at [469, 77] on div at bounding box center [468, 77] width 13 height 43
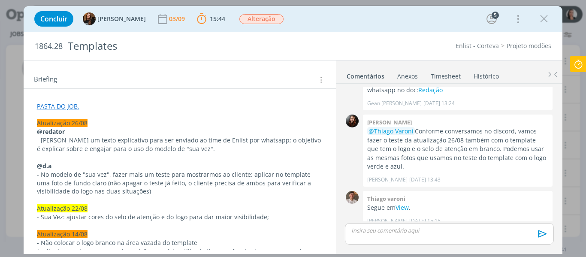
click at [312, 13] on div "Concluir Tayná Morsch 03/09 15:44 Parar Apontar Data * 03/09/2025 Horas * 00:00…" at bounding box center [293, 19] width 526 height 21
click at [310, 24] on div "Concluir Tayná Morsch 03/09 15:44 Parar Apontar Data * 03/09/2025 Horas * 00:00…" at bounding box center [293, 19] width 526 height 21
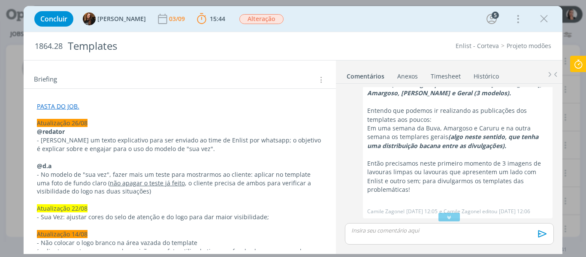
scroll to position [1036, 0]
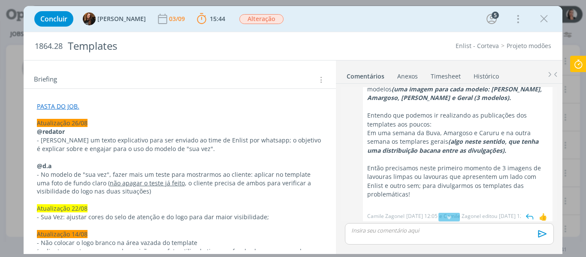
click at [552, 189] on div "0 Camile zagonel @Eduarda Pereira Podemos usar os templates com a ferramenta "S…" at bounding box center [448, 134] width 215 height 181
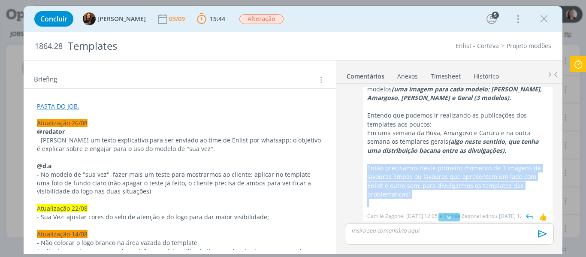
click at [552, 189] on div "0 Camile zagonel @Eduarda Pereira Podemos usar os templates com a ferramenta "S…" at bounding box center [448, 134] width 215 height 181
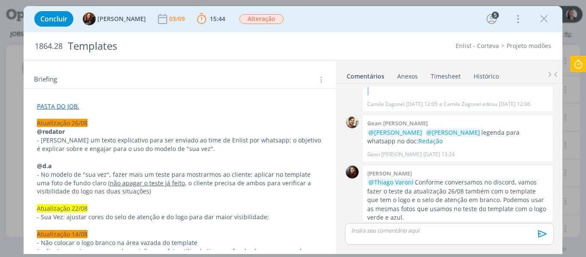
scroll to position [1156, 0]
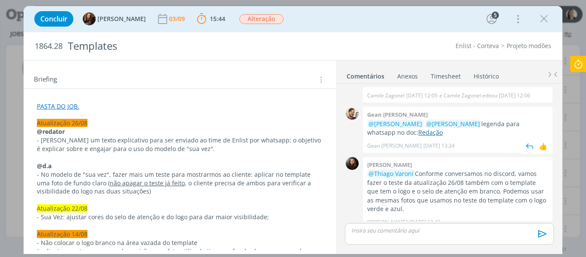
click at [420, 128] on link "Redação" at bounding box center [430, 132] width 24 height 8
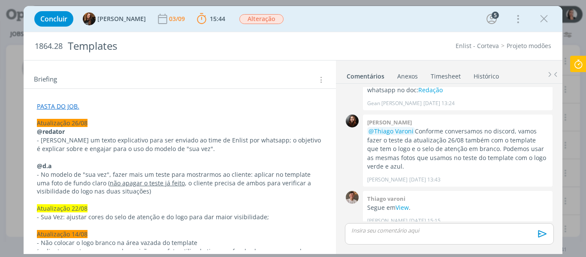
click at [326, 21] on div "Concluir Tayná Morsch 03/09 15:44 Parar Apontar Data * 03/09/2025 Horas * 00:00…" at bounding box center [293, 19] width 526 height 21
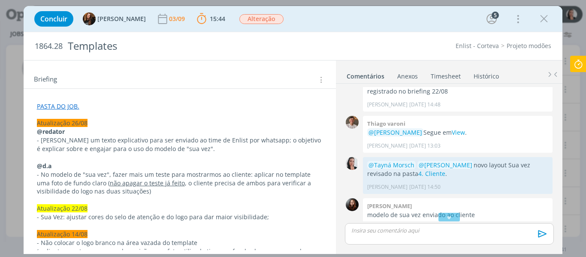
scroll to position [544, 0]
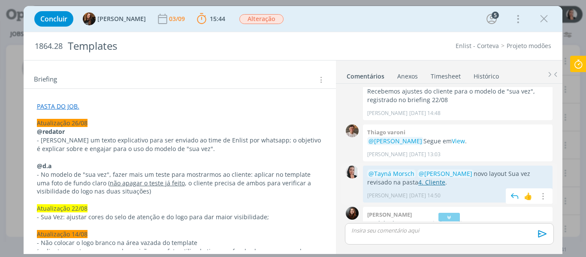
click at [421, 183] on link "4. Cliente" at bounding box center [431, 182] width 27 height 8
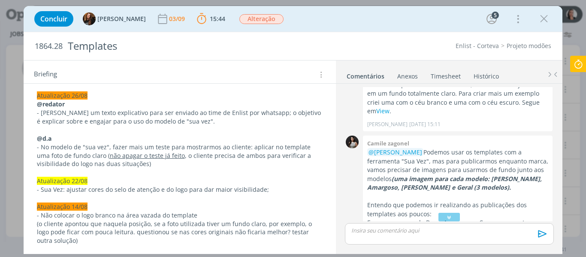
scroll to position [171, 0]
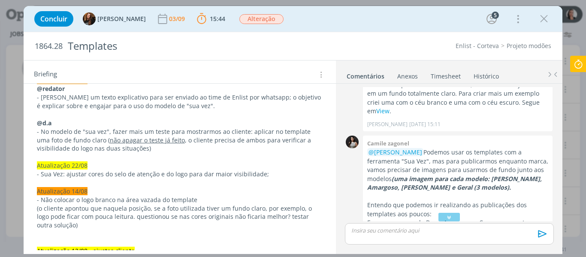
click at [445, 217] on icon "dialog" at bounding box center [449, 217] width 9 height 9
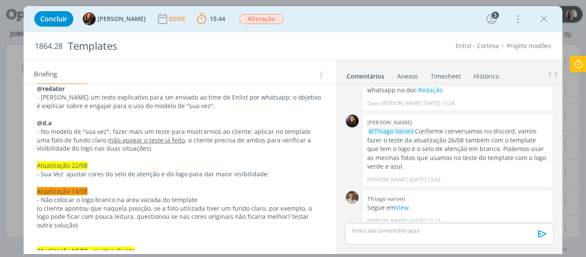
scroll to position [0, 0]
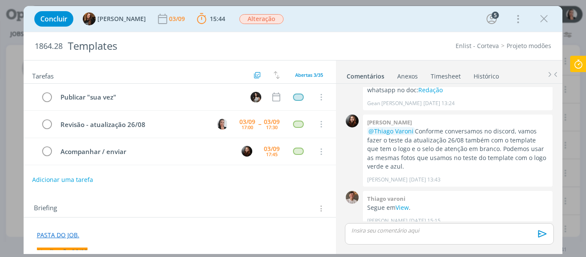
click at [354, 19] on div "Concluir Tayná Morsch 03/09 15:44 Parar Apontar Data * 03/09/2025 Horas * 00:00…" at bounding box center [293, 19] width 526 height 21
click at [407, 236] on div "dialog" at bounding box center [449, 233] width 208 height 21
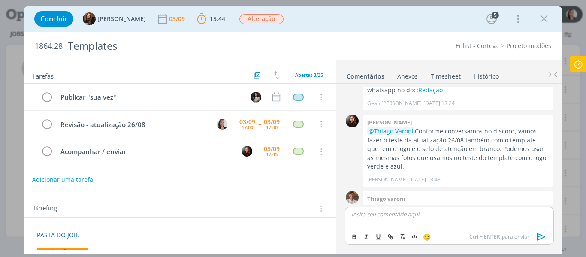
scroll to position [1215, 0]
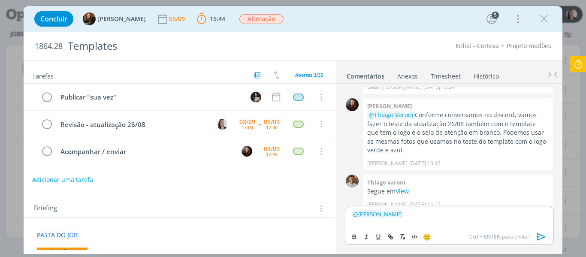
click at [354, 214] on span "@" at bounding box center [355, 214] width 5 height 8
click at [464, 217] on p "﻿ @ Tayná Morsch ﻿ ﻿ @ Eduarda Pereira ﻿" at bounding box center [449, 214] width 195 height 8
drag, startPoint x: 495, startPoint y: 213, endPoint x: 534, endPoint y: 211, distance: 39.0
click at [534, 211] on p "﻿ @ Tayná Morsch ﻿ ﻿ @ Eduarda Pereira ﻿ texto revisado no doc de redação." at bounding box center [449, 214] width 195 height 8
click at [388, 239] on icon "dialog" at bounding box center [390, 236] width 7 height 7
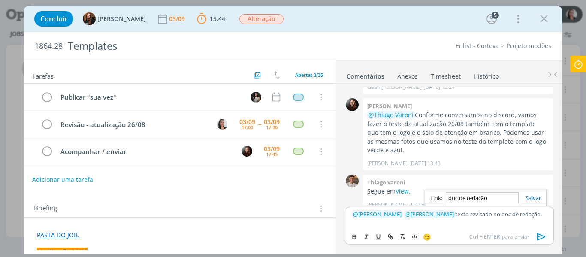
paste input "https://sobeae.sharepoint.com/:w:/r/sites/SOBEAE/_layouts/15/Doc.aspx?sourcedoc…"
type input "https://sobeae.sharepoint.com/:w:/r/sites/SOBEAE/_layouts/15/Doc.aspx?sourcedoc…"
click at [535, 198] on link "dialog" at bounding box center [529, 198] width 22 height 8
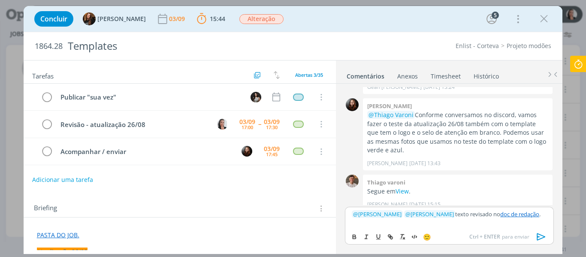
click at [536, 215] on p "﻿ @ Tayná Morsch ﻿ ﻿ @ Eduarda Pereira ﻿ texto revisado no doc de redação ." at bounding box center [449, 214] width 195 height 8
click at [540, 216] on p "﻿ @ Tayná Morsch ﻿ ﻿ @ Eduarda Pereira ﻿ texto revisado no doc de redação ." at bounding box center [449, 214] width 195 height 8
click at [406, 225] on p "﻿ @ Tayná Morsch ﻿ ﻿ @ Eduarda Pereira ﻿ texto revisado no doc de redação . Sob…" at bounding box center [449, 217] width 195 height 16
click at [490, 222] on p "﻿ @ Tayná Morsch ﻿ ﻿ @ Eduarda Pereira ﻿ texto revisado no doc de redação . Sob…" at bounding box center [449, 217] width 195 height 16
drag, startPoint x: 485, startPoint y: 222, endPoint x: 490, endPoint y: 223, distance: 4.3
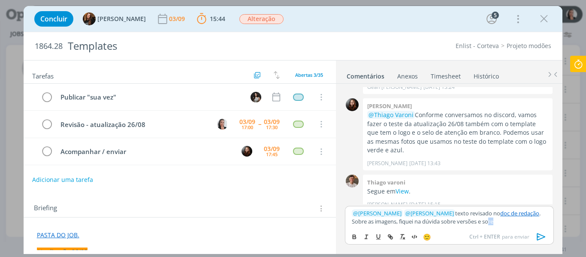
click at [490, 223] on p "﻿ @ Tayná Morsch ﻿ ﻿ @ Eduarda Pereira ﻿ texto revisado no doc de redação . Sob…" at bounding box center [449, 217] width 195 height 16
click at [491, 223] on p "﻿ @ Tayná Morsch ﻿ ﻿ @ Eduarda Pereira ﻿ texto revisado no doc de redação . Sob…" at bounding box center [449, 217] width 195 height 16
click at [497, 222] on p "﻿ @ Tayná Morsch ﻿ ﻿ @ Eduarda Pereira ﻿ texto revisado no doc de redação . Sob…" at bounding box center [449, 217] width 195 height 16
drag, startPoint x: 493, startPoint y: 220, endPoint x: 484, endPoint y: 218, distance: 9.0
click at [484, 218] on p "﻿ @ Tayná Morsch ﻿ ﻿ @ Eduarda Pereira ﻿ texto revisado no doc de redação . Sob…" at bounding box center [449, 217] width 195 height 16
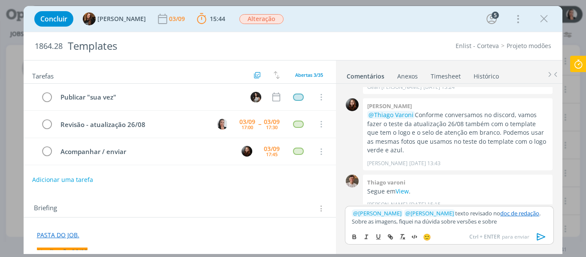
scroll to position [129, 0]
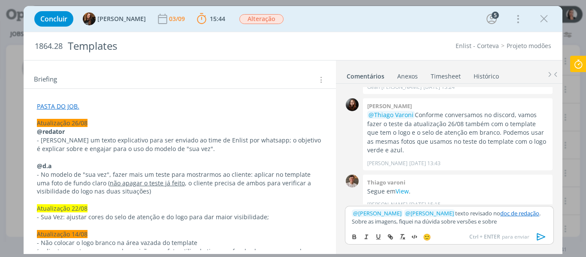
click at [505, 222] on p "﻿ @ Tayná Morsch ﻿ ﻿ @ Eduarda Pereira ﻿ texto revisado no doc de redação . Sob…" at bounding box center [449, 217] width 195 height 16
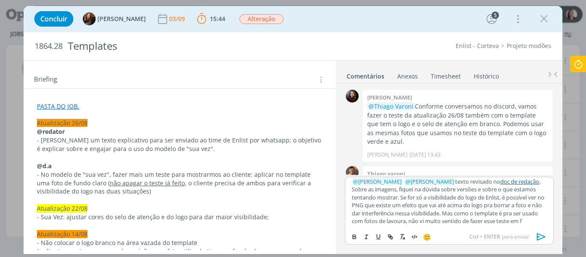
scroll to position [7, 0]
click at [451, 9] on div "Concluir Tayná Morsch 03/09 15:44 Parar Apontar Data * 03/09/2025 Horas * 00:00…" at bounding box center [293, 19] width 526 height 21
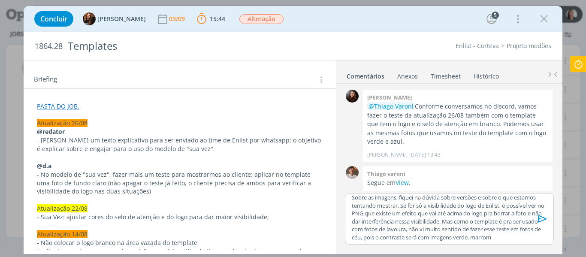
click at [523, 240] on p "﻿ @ Tayná Morsch ﻿ ﻿ @ Eduarda Pereira ﻿ texto revisado no doc de redação . Sob…" at bounding box center [449, 213] width 195 height 55
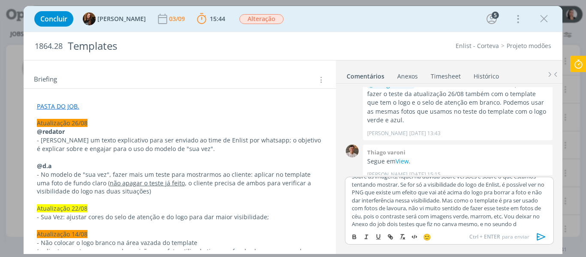
scroll to position [23, 0]
click at [527, 217] on p "﻿ @ Tayná Morsch ﻿ ﻿ @ Eduarda Pereira ﻿ texto revisado no doc de redação . Sob…" at bounding box center [449, 192] width 195 height 71
click at [523, 223] on p "﻿ @ Tayná Morsch ﻿ ﻿ @ Eduarda Pereira ﻿ texto revisado no doc de redação . Sob…" at bounding box center [449, 192] width 195 height 71
click at [403, 225] on p "﻿ @ Tayná Morsch ﻿ ﻿ @ Eduarda Pereira ﻿ texto revisado no doc de redação . Sob…" at bounding box center [449, 188] width 195 height 79
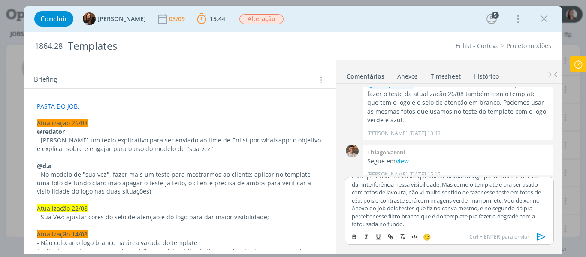
click at [460, 225] on p "﻿ @ Tayná Morsch ﻿ ﻿ @ Eduarda Pereira ﻿ texto revisado no doc de redação . Sob…" at bounding box center [449, 188] width 195 height 79
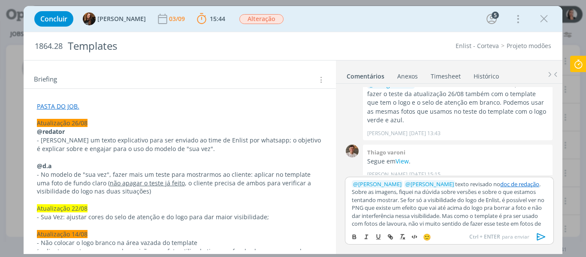
click at [465, 210] on p "﻿ @ Tayná Morsch ﻿ ﻿ @ Eduarda Pereira ﻿ texto revisado no doc de redação . Sob…" at bounding box center [449, 223] width 195 height 87
click at [446, 207] on p "﻿ @ Tayná Morsch ﻿ ﻿ @ Eduarda Pereira ﻿ texto revisado no doc de redação . Sob…" at bounding box center [449, 223] width 195 height 87
click at [485, 207] on p "﻿ @ Tayná Morsch ﻿ ﻿ @ Eduarda Pereira ﻿ texto revisado no doc de redação . Sob…" at bounding box center [449, 223] width 195 height 87
drag, startPoint x: 486, startPoint y: 191, endPoint x: 472, endPoint y: 192, distance: 13.4
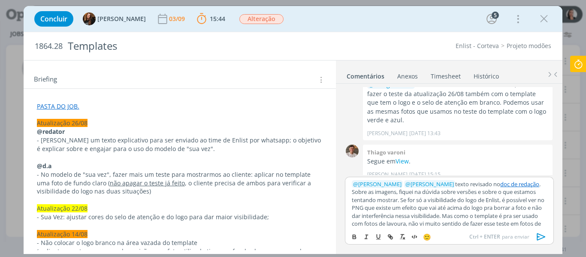
click at [485, 191] on p "﻿ @ Tayná Morsch ﻿ ﻿ @ Eduarda Pereira ﻿ texto revisado no doc de redação . Sob…" at bounding box center [449, 223] width 195 height 87
click at [456, 192] on p "﻿ @ Tayná Morsch ﻿ ﻿ @ Eduarda Pereira ﻿ texto revisado no doc de redação . Sob…" at bounding box center [449, 223] width 195 height 87
click at [446, 192] on p "﻿ @ Tayná Morsch ﻿ ﻿ @ Eduarda Pereira ﻿ texto revisado no doc de redação . Sob…" at bounding box center [449, 223] width 195 height 87
click at [471, 192] on p "﻿ @ Tayná Morsch ﻿ ﻿ @ Eduarda Pereira ﻿ texto revisado no doc de redação . Sob…" at bounding box center [449, 223] width 195 height 87
click at [471, 191] on p "﻿ @ Tayná Morsch ﻿ ﻿ @ Eduarda Pereira ﻿ texto revisado no doc de redação . Sob…" at bounding box center [449, 223] width 195 height 87
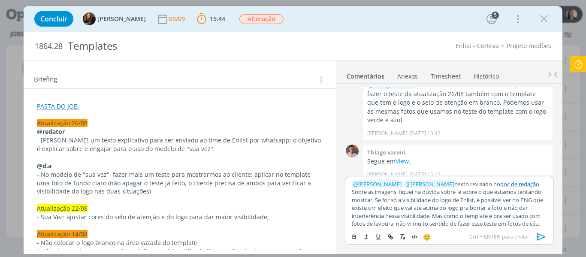
click at [449, 192] on p "﻿ @ Tayná Morsch ﻿ ﻿ @ Eduarda Pereira ﻿ texto revisado no doc de redação . Sob…" at bounding box center [449, 223] width 195 height 87
click at [448, 191] on p "﻿ @ Tayná Morsch ﻿ ﻿ @ Eduarda Pereira ﻿ texto revisado no doc de redação . Sob…" at bounding box center [449, 223] width 195 height 87
click at [449, 192] on p "﻿ @ Tayná Morsch ﻿ ﻿ @ Eduarda Pereira ﻿ texto revisado no doc de redação . Sob…" at bounding box center [449, 223] width 195 height 87
click at [491, 208] on p "﻿ @ Tayná Morsch ﻿ ﻿ @ Eduarda Pereira ﻿ texto revisado no doc de redação . Sob…" at bounding box center [449, 223] width 195 height 87
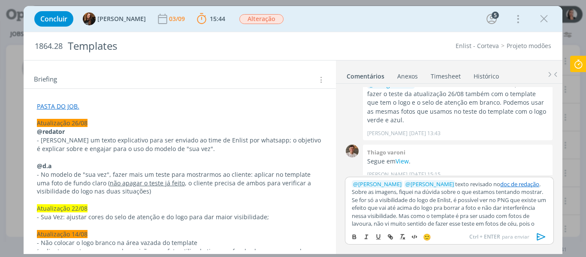
click at [430, 18] on div "Concluir Tayná Morsch 03/09 15:44 Parar Apontar Data * 03/09/2025 Horas * 00:00…" at bounding box center [293, 19] width 526 height 21
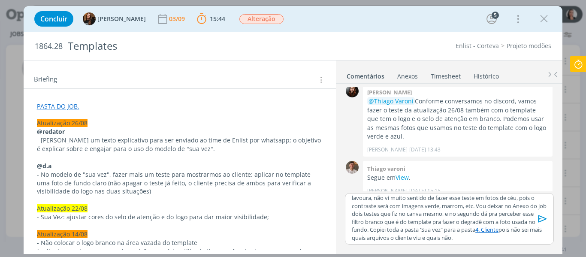
scroll to position [42, 0]
click at [409, 76] on div "Anexos 0" at bounding box center [407, 76] width 21 height 9
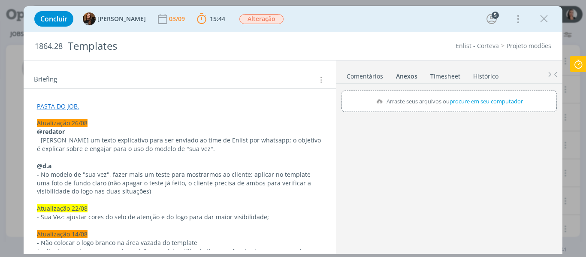
click at [491, 99] on span "procure em seu computador" at bounding box center [485, 101] width 73 height 8
click at [491, 93] on input "Arraste seus arquivos ou procure em seu computador" at bounding box center [448, 91] width 215 height 3
type input "C:\fakepath\teste2.png"
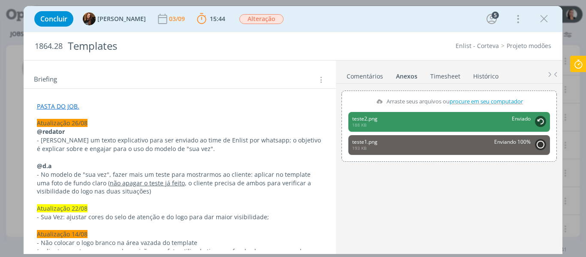
click at [581, 63] on icon at bounding box center [577, 64] width 15 height 17
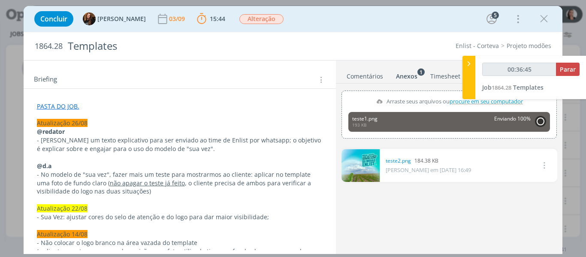
type input "00:36:46"
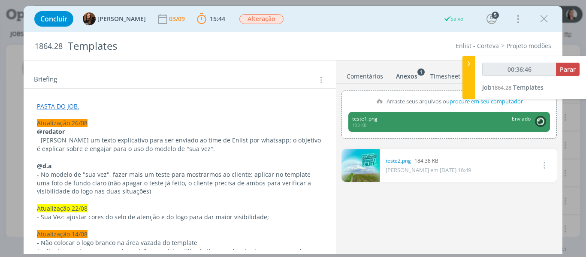
click at [470, 66] on icon at bounding box center [468, 63] width 9 height 9
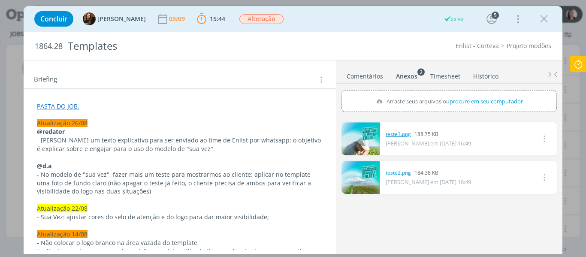
click at [387, 134] on link "teste1.png" at bounding box center [397, 134] width 25 height 8
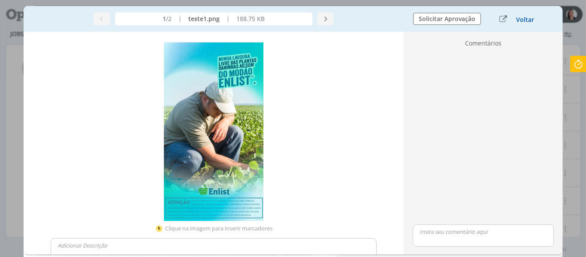
click at [527, 21] on button "Voltar" at bounding box center [524, 19] width 19 height 7
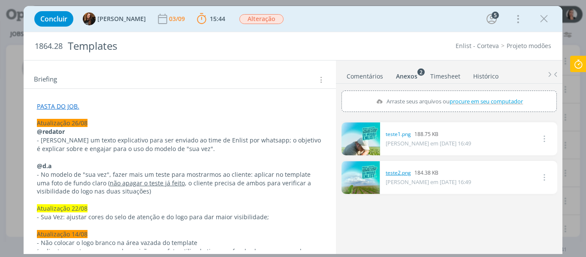
click at [401, 173] on link "teste2.png" at bounding box center [397, 173] width 25 height 8
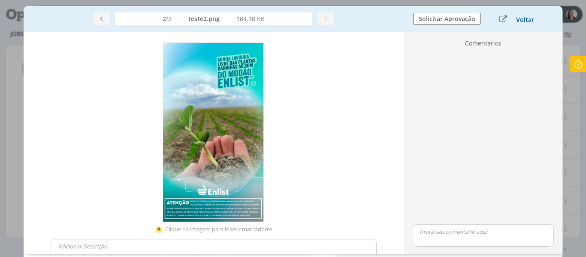
click at [523, 21] on button "Voltar" at bounding box center [524, 19] width 19 height 7
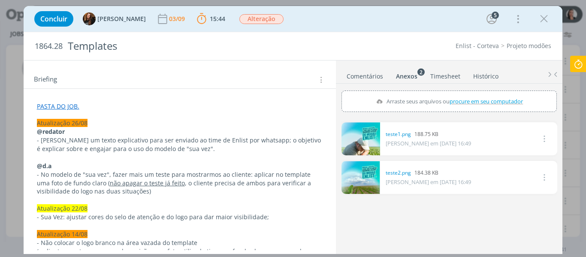
click at [365, 75] on link "Comentários" at bounding box center [364, 74] width 37 height 12
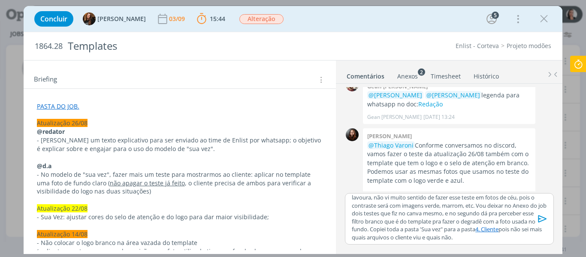
scroll to position [1281, 0]
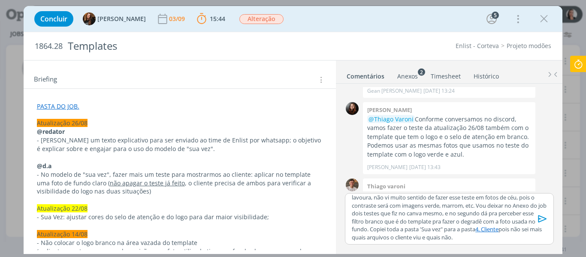
click at [523, 239] on p "﻿ @ Tayná Morsch ﻿ ﻿ @ Eduarda Pereira ﻿ texto revisado no doc de redação . Sob…" at bounding box center [449, 197] width 195 height 87
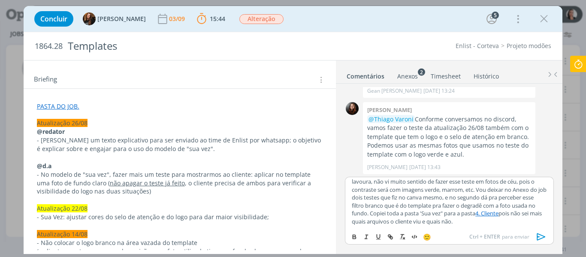
scroll to position [1297, 0]
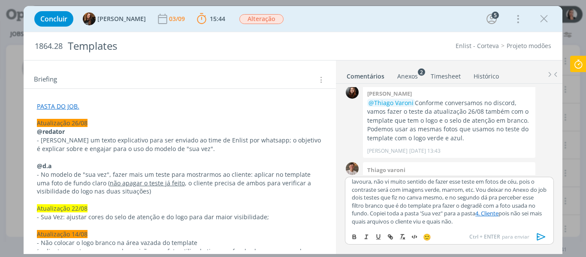
click at [425, 210] on p "﻿ @ Tayná Morsch ﻿ ﻿ @ Eduarda Pereira ﻿ texto revisado no doc de redação . Sob…" at bounding box center [449, 181] width 195 height 87
click at [492, 224] on p "﻿ @ Tayná Morsch ﻿ ﻿ @ Eduarda Pereira ﻿ texto revisado no doc de redação . Sob…" at bounding box center [449, 180] width 195 height 111
click at [547, 219] on div "﻿ @ Tayná Morsch ﻿ ﻿ @ Eduarda Pereira ﻿ texto revisado no doc de redação . Sob…" at bounding box center [449, 202] width 208 height 51
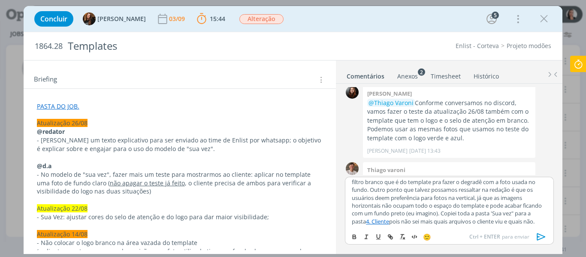
click at [491, 208] on p "﻿ @ Tayná Morsch ﻿ ﻿ @ Eduarda Pereira ﻿ texto revisado no doc de redação . Sob…" at bounding box center [449, 169] width 195 height 111
click at [508, 208] on p "﻿ @ Tayná Morsch ﻿ ﻿ @ Eduarda Pereira ﻿ texto revisado no doc de redação . Sob…" at bounding box center [449, 169] width 195 height 111
click at [539, 237] on icon "dialog" at bounding box center [541, 236] width 13 height 13
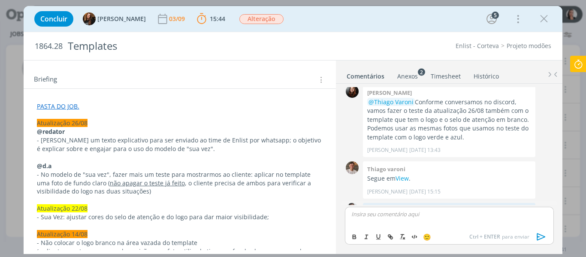
scroll to position [1457, 0]
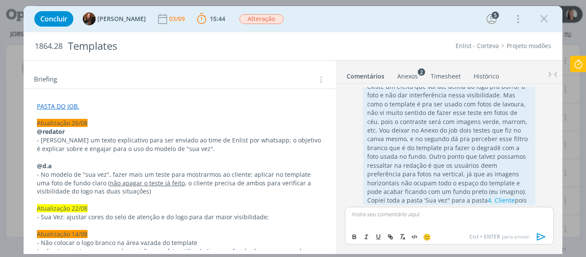
click at [425, 22] on div "Concluir Tayná Morsch 03/09 15:44 Parar Apontar Data * 03/09/2025 Horas * 00:00…" at bounding box center [293, 19] width 526 height 21
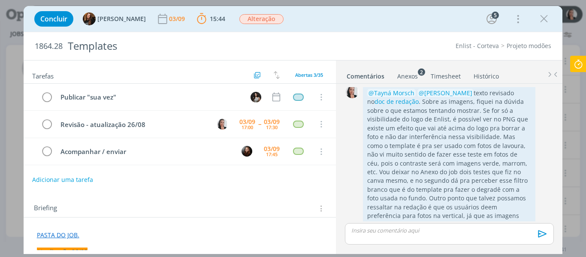
scroll to position [1390, 0]
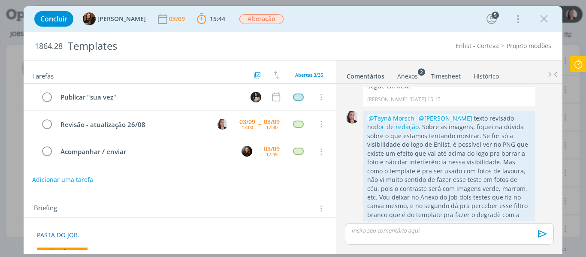
drag, startPoint x: 528, startPoint y: 28, endPoint x: 541, endPoint y: 42, distance: 19.1
click at [528, 28] on div "Concluir Tayná Morsch 03/09 15:44 Parar Apontar Data * 03/09/2025 Horas * 00:00…" at bounding box center [293, 19] width 526 height 21
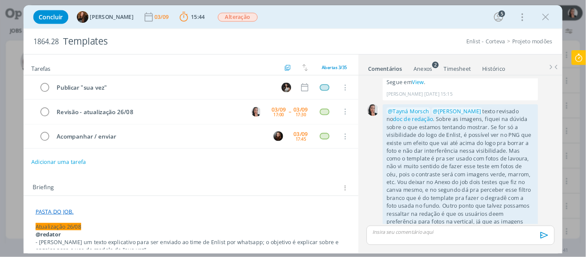
scroll to position [1385, 0]
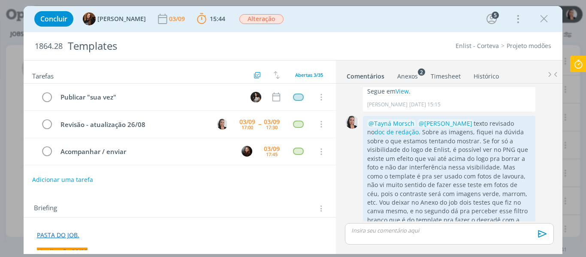
drag, startPoint x: 406, startPoint y: 78, endPoint x: 440, endPoint y: 23, distance: 65.2
click at [424, 20] on div "Concluir Tayná Morsch 03/09 15:44 Parar Apontar Data * 03/09/2025 Horas * 00:00…" at bounding box center [293, 19] width 526 height 21
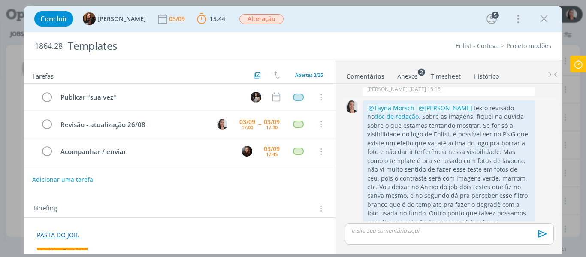
scroll to position [1441, 0]
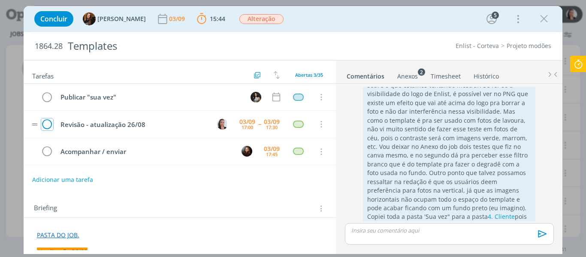
click at [49, 124] on icon "dialog" at bounding box center [47, 124] width 12 height 13
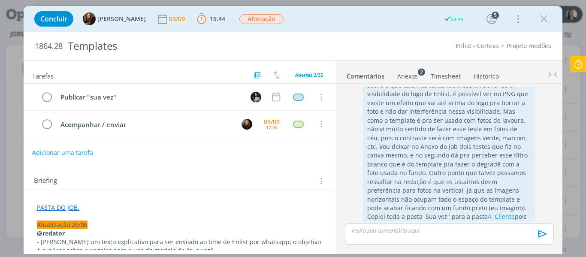
scroll to position [1398, 0]
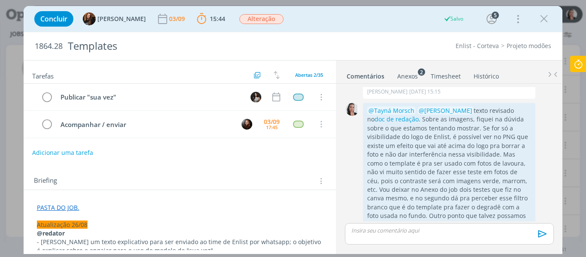
drag, startPoint x: 405, startPoint y: 77, endPoint x: 409, endPoint y: 76, distance: 4.4
click at [405, 77] on div "Anexos 2" at bounding box center [407, 76] width 21 height 9
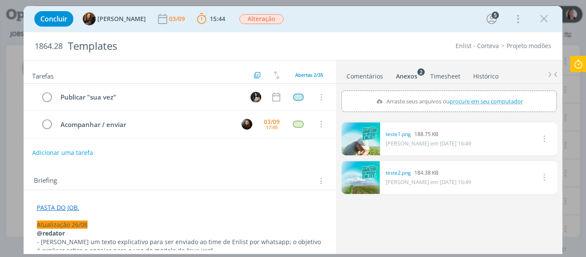
click at [574, 65] on icon at bounding box center [577, 64] width 15 height 17
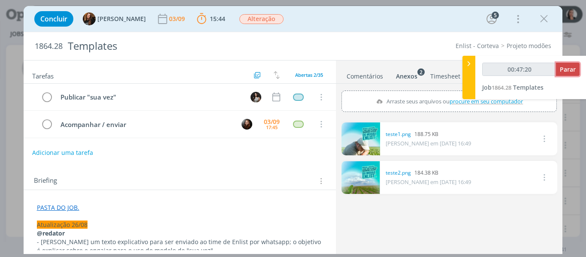
click at [572, 67] on span "Parar" at bounding box center [567, 69] width 16 height 8
click at [572, 68] on span "Parar" at bounding box center [567, 69] width 16 height 8
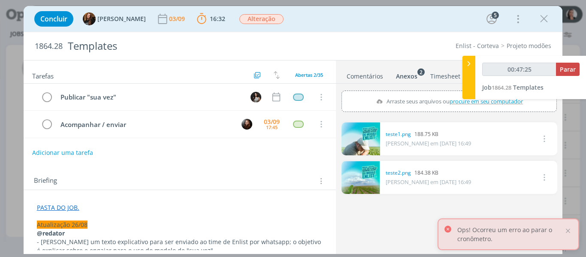
type input "00:48:00"
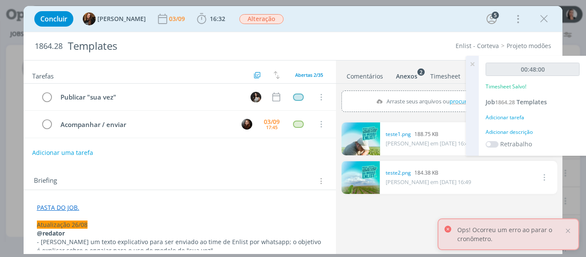
click at [517, 132] on div "Adicionar descrição" at bounding box center [532, 132] width 94 height 8
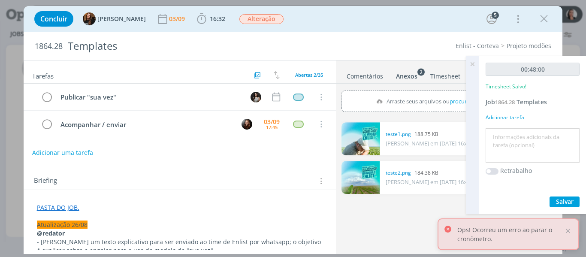
click at [517, 145] on textarea at bounding box center [532, 145] width 90 height 30
type textarea "revisão texto + sua vez"
click at [562, 202] on span "Salvar" at bounding box center [565, 201] width 18 height 8
click at [472, 63] on icon at bounding box center [471, 64] width 15 height 17
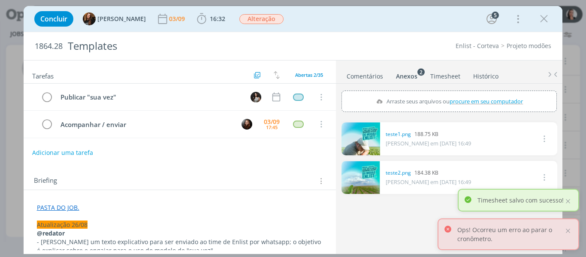
click at [374, 72] on link "Comentários" at bounding box center [364, 74] width 37 height 12
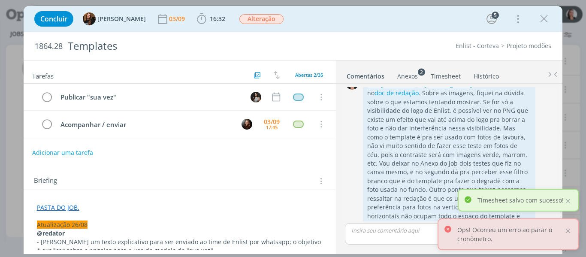
scroll to position [1441, 0]
click at [567, 200] on div at bounding box center [568, 201] width 8 height 8
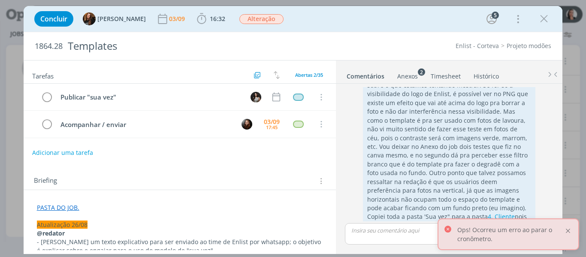
click at [568, 231] on div at bounding box center [568, 231] width 8 height 8
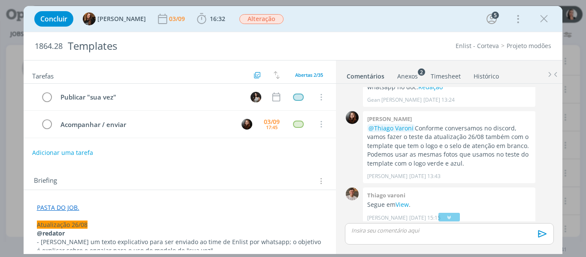
scroll to position [1277, 0]
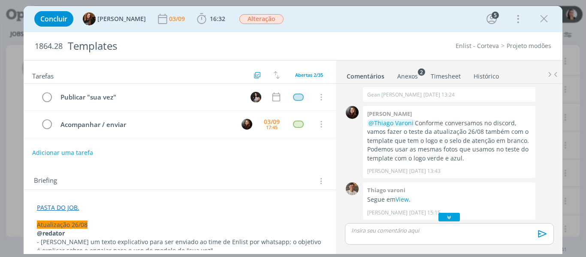
click at [445, 217] on icon "dialog" at bounding box center [449, 217] width 9 height 9
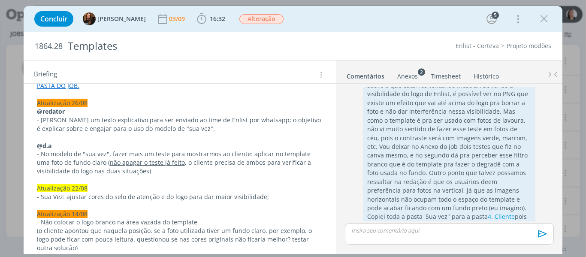
scroll to position [171, 0]
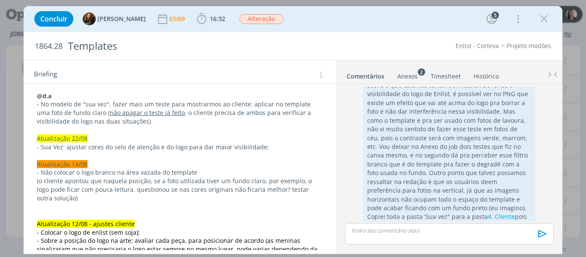
drag, startPoint x: 546, startPoint y: 21, endPoint x: 489, endPoint y: 21, distance: 57.0
click at [546, 20] on icon "dialog" at bounding box center [543, 18] width 13 height 13
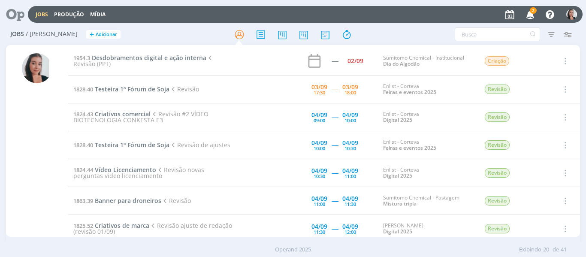
click at [531, 16] on icon "button" at bounding box center [530, 14] width 15 height 15
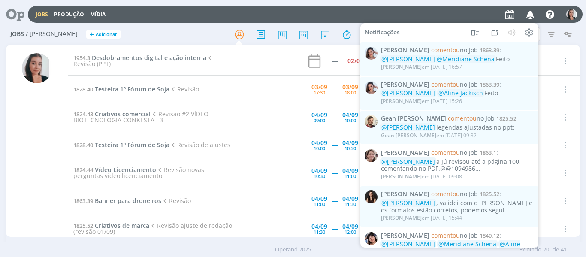
click at [532, 15] on icon "button" at bounding box center [530, 14] width 15 height 15
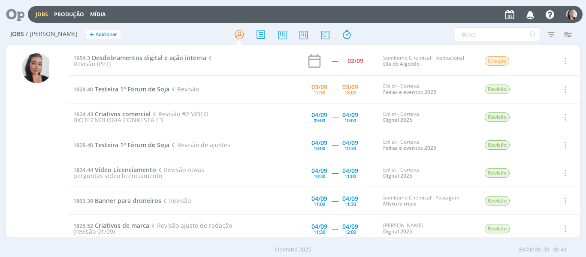
click at [132, 87] on span "Testeira 1º Fórum de Soja" at bounding box center [132, 89] width 75 height 8
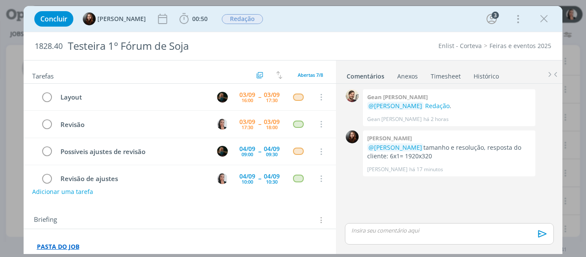
click at [543, 19] on icon "dialog" at bounding box center [543, 18] width 13 height 13
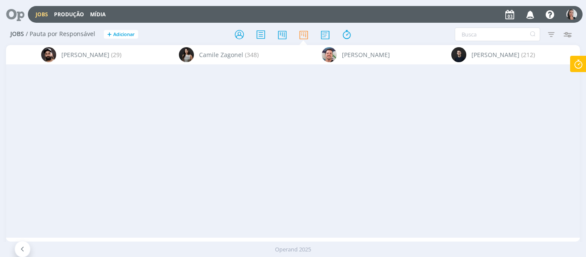
scroll to position [0, 7252]
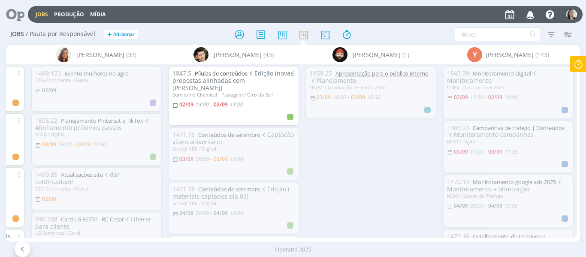
click at [393, 72] on link "Apresentação para o público interno" at bounding box center [381, 73] width 93 height 8
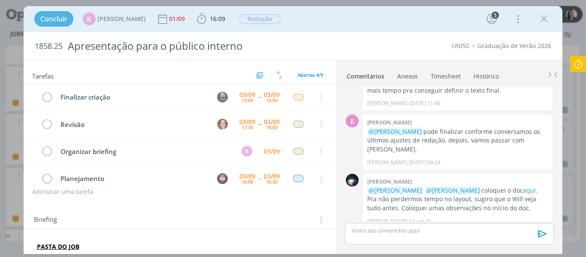
drag, startPoint x: 545, startPoint y: 16, endPoint x: 408, endPoint y: 66, distance: 146.5
click at [545, 16] on icon "dialog" at bounding box center [543, 18] width 13 height 13
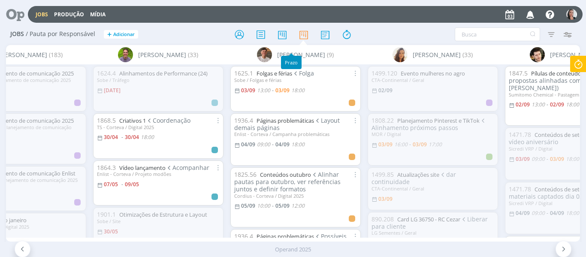
scroll to position [43, 0]
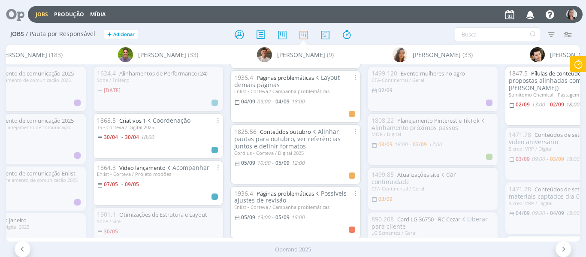
click at [574, 66] on icon at bounding box center [577, 64] width 15 height 17
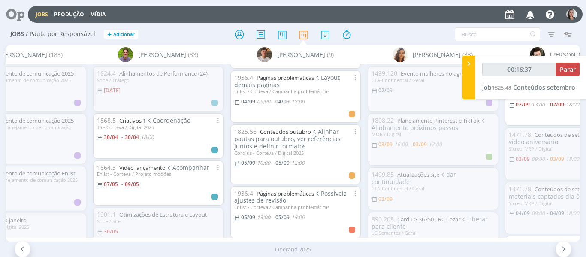
click at [466, 66] on icon at bounding box center [468, 63] width 9 height 9
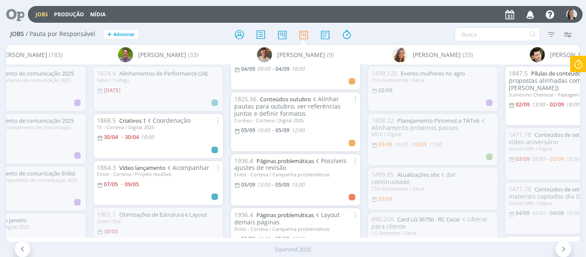
scroll to position [0, 0]
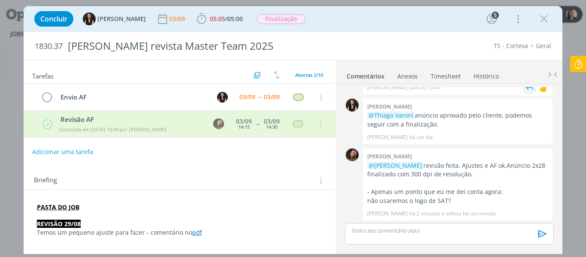
scroll to position [257, 0]
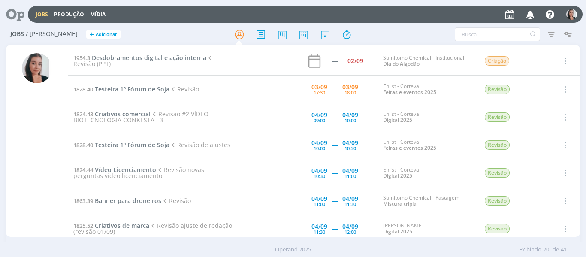
click at [134, 86] on span "Testeira 1º Fórum de Soja" at bounding box center [132, 89] width 75 height 8
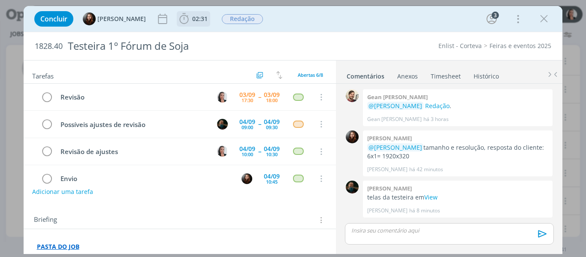
click at [185, 20] on icon "dialog" at bounding box center [183, 18] width 13 height 13
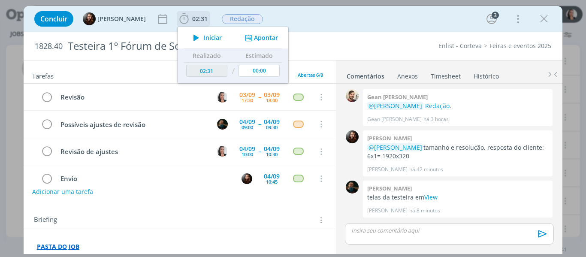
click at [197, 33] on icon "dialog" at bounding box center [196, 37] width 15 height 11
click at [359, 24] on div "Concluir [PERSON_NAME] 02:31 Iniciar Apontar Data * [DATE] Horas * 00:00 Tarefa…" at bounding box center [293, 19] width 526 height 21
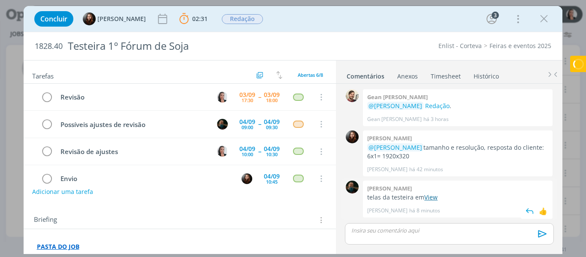
click at [430, 196] on link "View" at bounding box center [430, 197] width 13 height 8
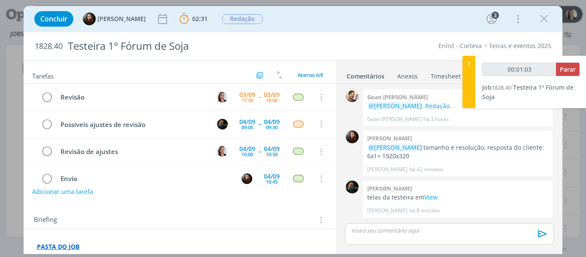
type input "00:01:04"
click at [469, 69] on div at bounding box center [468, 82] width 13 height 52
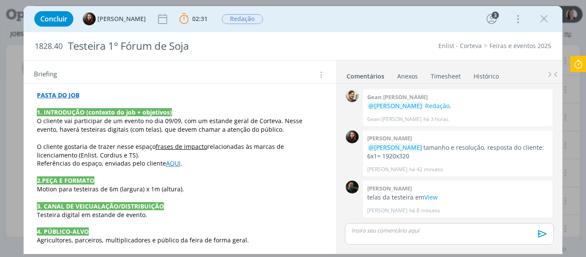
scroll to position [171, 0]
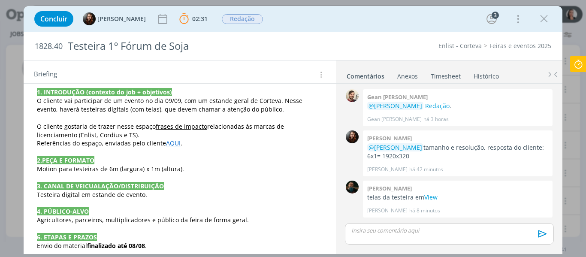
click at [167, 146] on link "AQUI" at bounding box center [173, 143] width 15 height 8
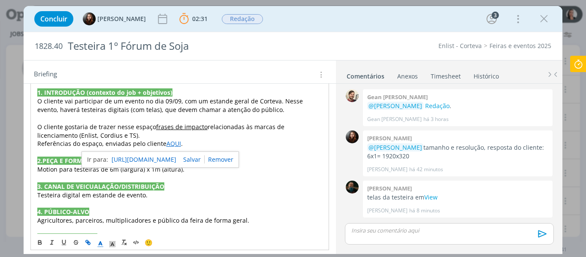
click at [169, 162] on link "[URL][DOMAIN_NAME]" at bounding box center [143, 159] width 65 height 11
click at [320, 15] on div "Concluir [PERSON_NAME] 02:31 Parar Apontar Data * [DATE] Horas * 00:00 Tarefa S…" at bounding box center [293, 19] width 526 height 21
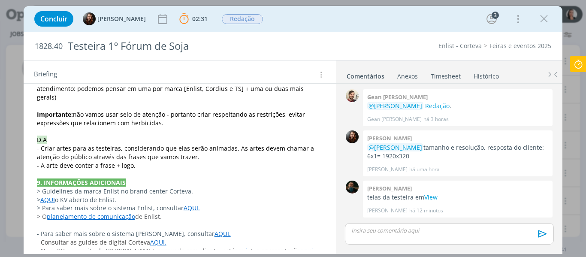
scroll to position [400, 0]
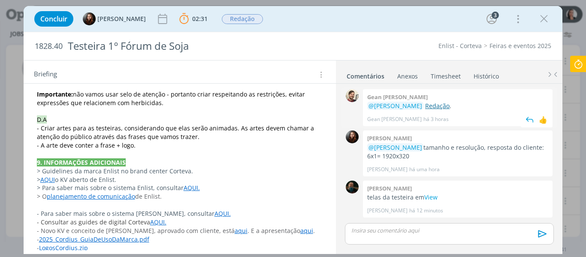
click at [427, 102] on link "Redação" at bounding box center [437, 106] width 24 height 8
click at [377, 228] on p "dialog" at bounding box center [449, 230] width 195 height 8
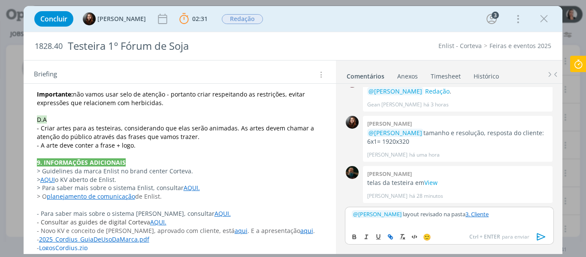
click at [579, 64] on icon at bounding box center [577, 64] width 15 height 17
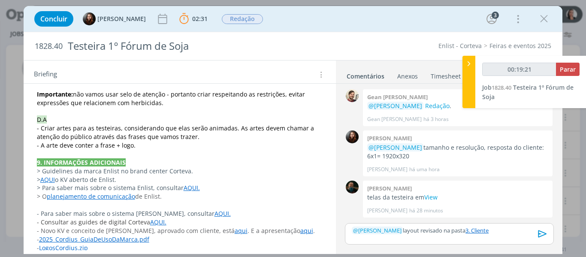
type input "00:19:22"
drag, startPoint x: 565, startPoint y: 72, endPoint x: 568, endPoint y: 120, distance: 48.1
click at [565, 72] on span "Parar" at bounding box center [567, 69] width 16 height 8
click at [542, 231] on icon "dialog" at bounding box center [542, 233] width 13 height 13
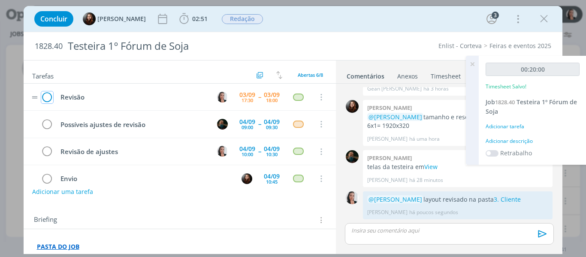
click at [49, 96] on icon "dialog" at bounding box center [47, 97] width 12 height 13
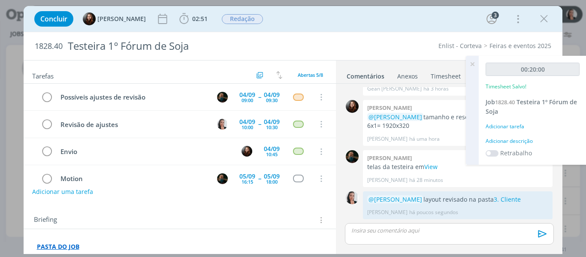
click at [520, 141] on div "Adicionar descrição" at bounding box center [532, 141] width 94 height 8
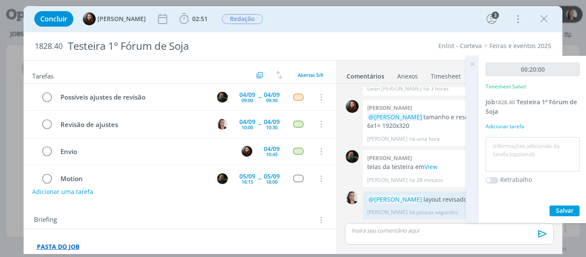
click at [523, 154] on textarea at bounding box center [532, 154] width 90 height 30
type textarea "revisão layout"
click at [557, 204] on div "00:20:00 Timesheet Salvo! Job 1828.40 Testeira 1º Fórum de Soja Adicionar taref…" at bounding box center [532, 139] width 108 height 167
click at [561, 209] on span "Salvar" at bounding box center [565, 210] width 18 height 8
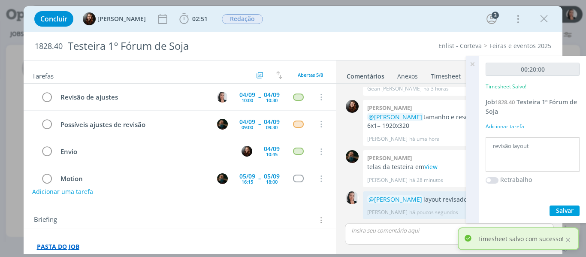
click at [472, 60] on icon at bounding box center [471, 64] width 15 height 17
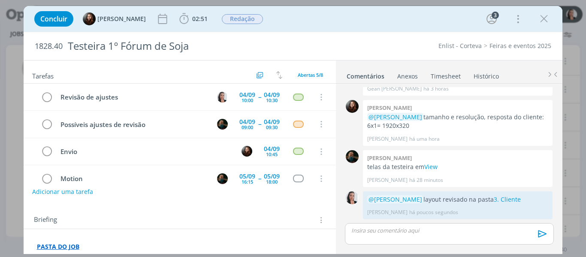
click at [543, 18] on icon "dialog" at bounding box center [543, 18] width 13 height 13
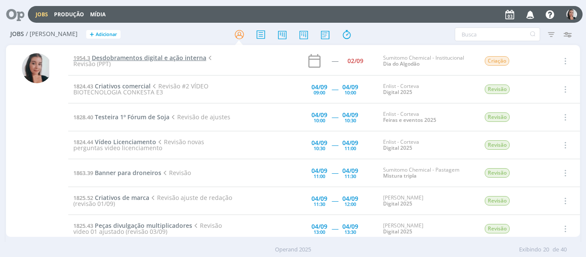
click at [116, 56] on span "Desdobramentos digital e ação interna" at bounding box center [149, 58] width 114 height 8
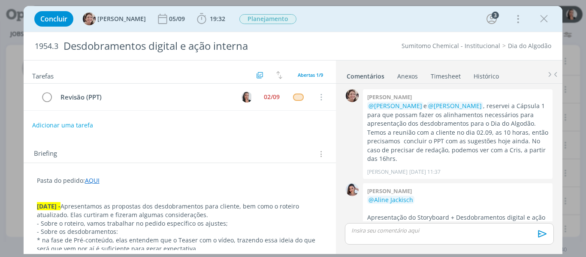
scroll to position [127, 0]
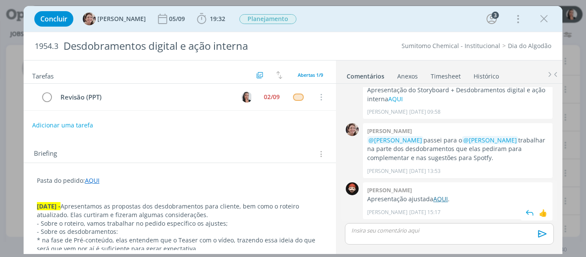
click at [439, 200] on link "AQUI" at bounding box center [440, 199] width 15 height 8
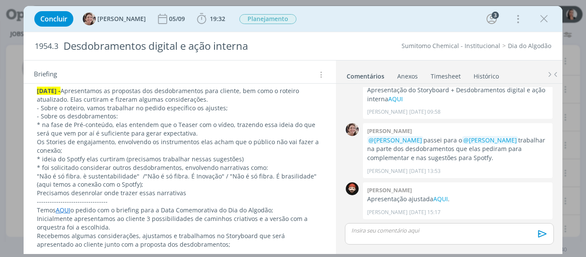
scroll to position [129, 0]
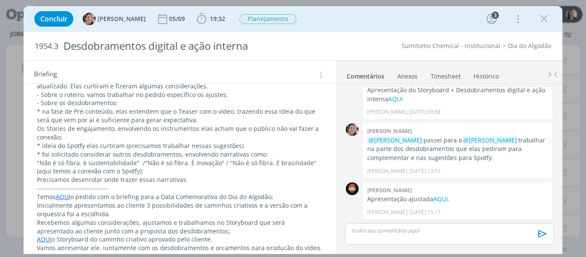
drag, startPoint x: 548, startPoint y: 14, endPoint x: 500, endPoint y: 0, distance: 49.6
click at [548, 14] on icon "dialog" at bounding box center [543, 18] width 13 height 13
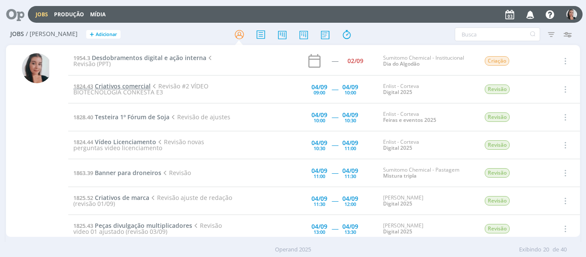
click at [120, 84] on span "Criativos comercial" at bounding box center [123, 86] width 56 height 8
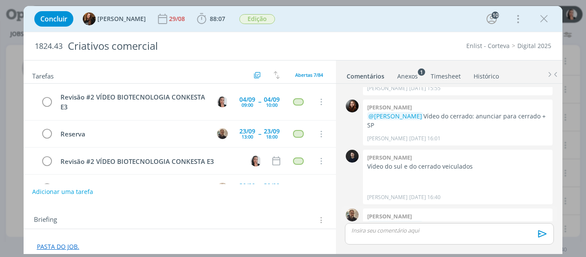
click at [429, 221] on link "link" at bounding box center [430, 225] width 10 height 8
click at [195, 20] on icon "dialog" at bounding box center [201, 18] width 13 height 13
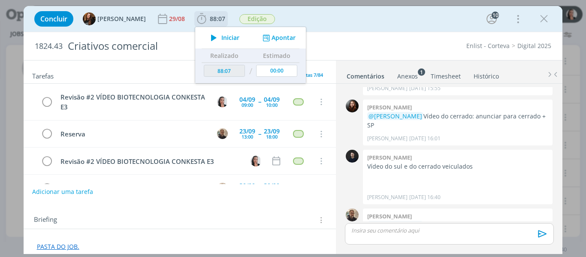
click at [210, 39] on icon "dialog" at bounding box center [213, 37] width 15 height 11
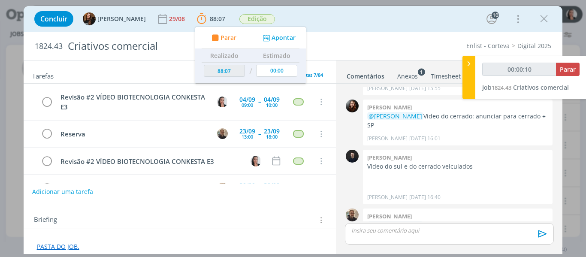
type input "00:00:11"
drag, startPoint x: 466, startPoint y: 65, endPoint x: 398, endPoint y: 70, distance: 67.5
click at [466, 65] on icon at bounding box center [468, 63] width 9 height 9
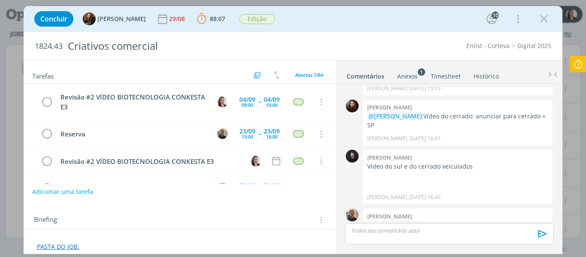
click at [576, 64] on icon at bounding box center [577, 64] width 15 height 17
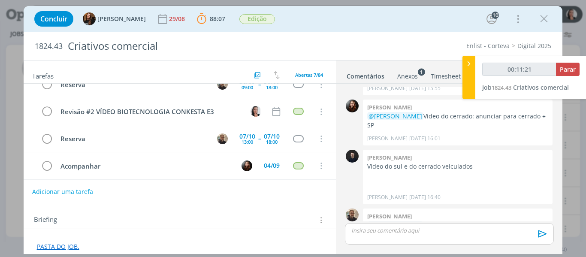
scroll to position [106, 0]
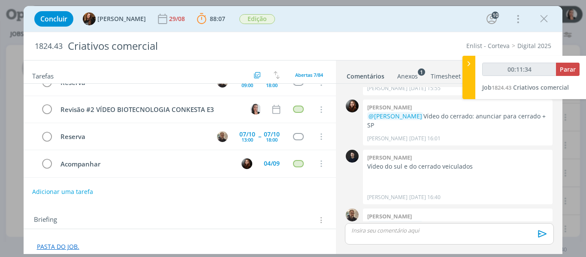
drag, startPoint x: 325, startPoint y: 28, endPoint x: 397, endPoint y: 34, distance: 72.7
click at [325, 28] on div "Concluir Tayná Morsch 29/08 88:07 Parar Apontar Data * [DATE] Horas * 00:00 Tar…" at bounding box center [293, 19] width 526 height 21
type input "00:11:35"
drag, startPoint x: 465, startPoint y: 75, endPoint x: 425, endPoint y: 57, distance: 44.1
click at [465, 75] on div at bounding box center [468, 77] width 13 height 43
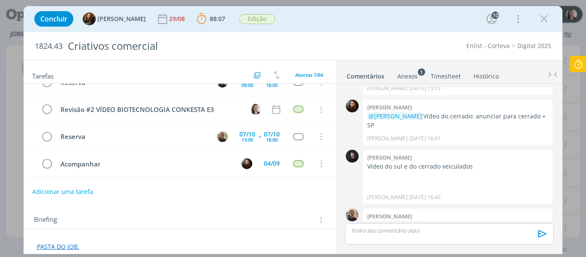
click at [412, 236] on div "dialog" at bounding box center [449, 233] width 208 height 21
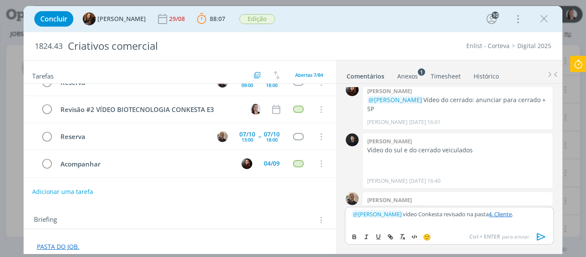
click at [538, 235] on icon "dialog" at bounding box center [541, 236] width 13 height 13
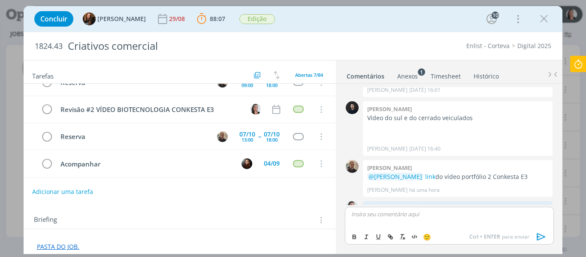
click at [576, 63] on icon at bounding box center [577, 64] width 15 height 17
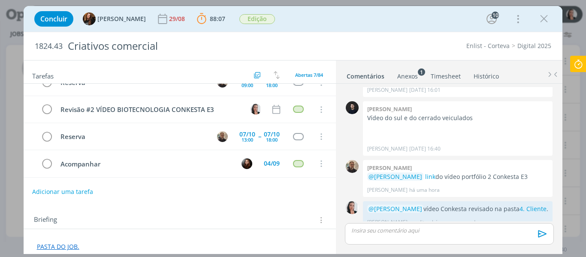
scroll to position [1064, 0]
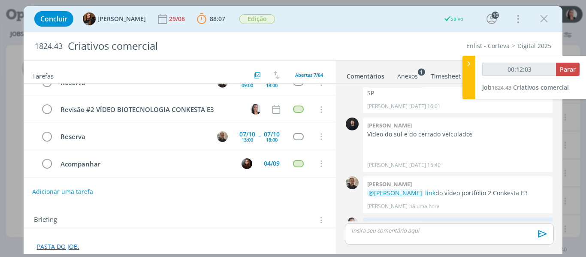
type input "00:12:04"
click at [567, 69] on span "Parar" at bounding box center [567, 69] width 16 height 8
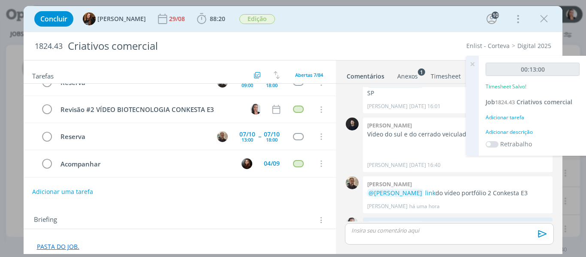
click at [514, 129] on div "Adicionar descrição" at bounding box center [532, 132] width 94 height 8
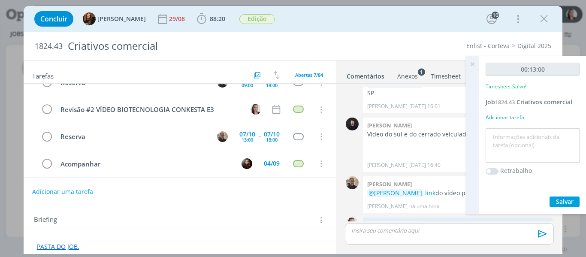
click at [516, 132] on textarea at bounding box center [532, 145] width 90 height 30
type textarea "revisão vídeo Conkesta"
click at [562, 204] on span "Salvar" at bounding box center [565, 201] width 18 height 8
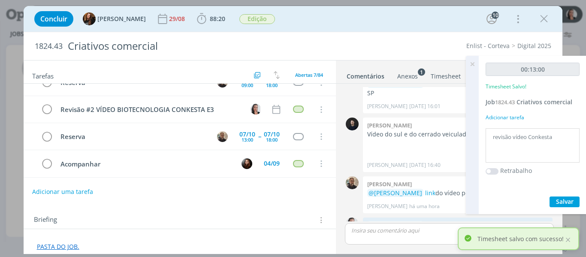
click at [471, 63] on icon at bounding box center [471, 64] width 15 height 17
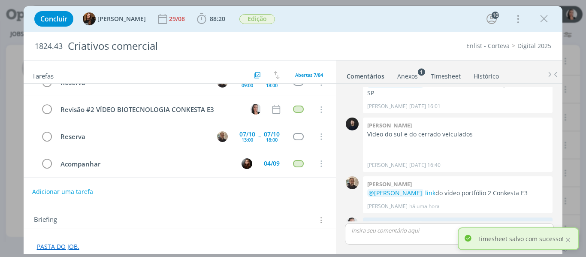
click at [546, 12] on icon "dialog" at bounding box center [543, 18] width 13 height 13
